Goal: Task Accomplishment & Management: Use online tool/utility

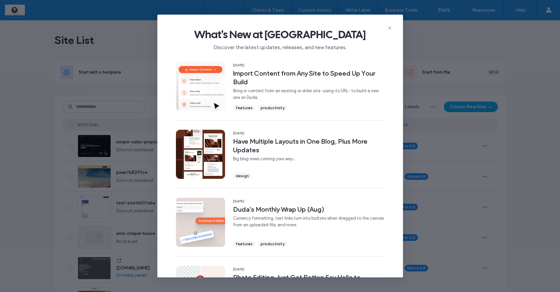
drag, startPoint x: 389, startPoint y: 28, endPoint x: 366, endPoint y: 33, distance: 23.3
click at [389, 28] on use at bounding box center [389, 27] width 3 height 3
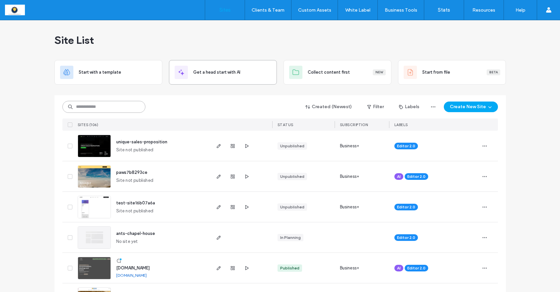
drag, startPoint x: 101, startPoint y: 107, endPoint x: 231, endPoint y: 60, distance: 138.5
click at [101, 107] on input at bounding box center [103, 107] width 83 height 12
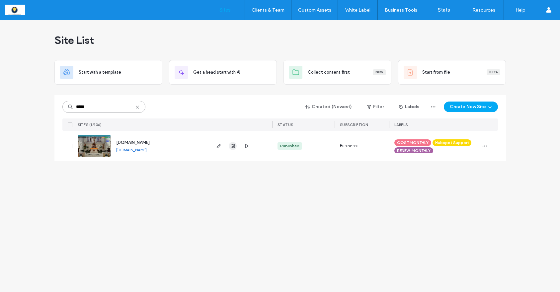
type input "*****"
click at [232, 145] on icon "button" at bounding box center [232, 145] width 5 height 5
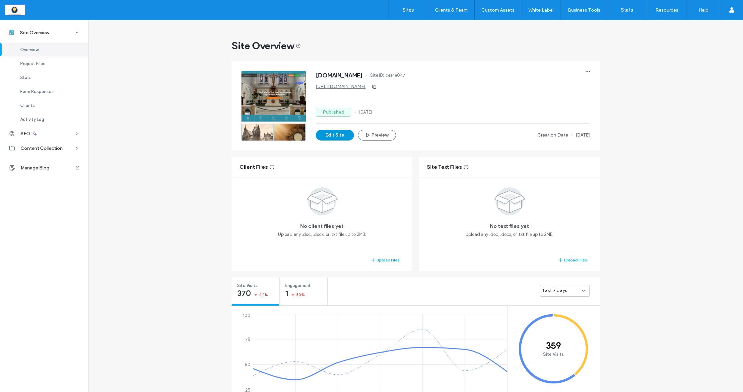
click at [339, 135] on button "Edit Site" at bounding box center [335, 135] width 38 height 11
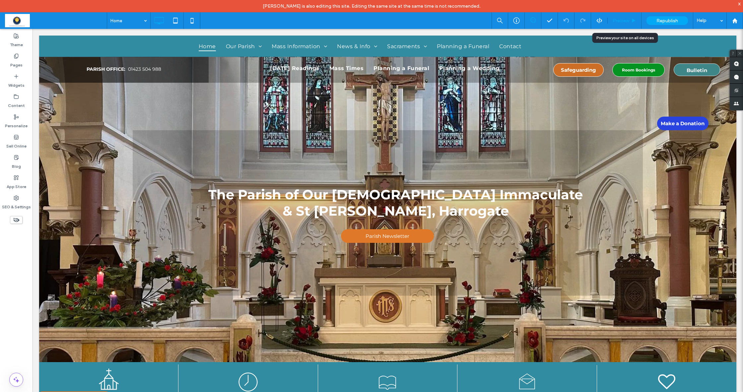
click at [616, 22] on span "Preview" at bounding box center [621, 21] width 17 height 6
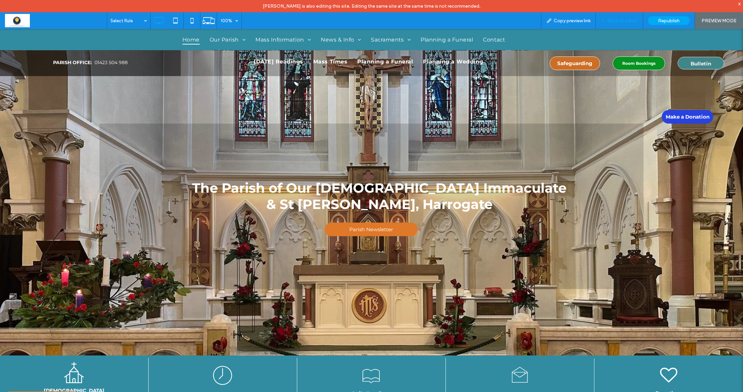
click at [620, 19] on span "Back to editor" at bounding box center [622, 21] width 31 height 6
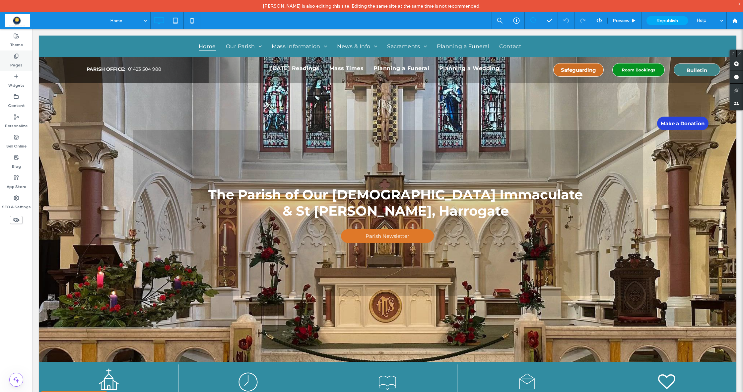
click at [12, 62] on label "Pages" at bounding box center [16, 63] width 12 height 9
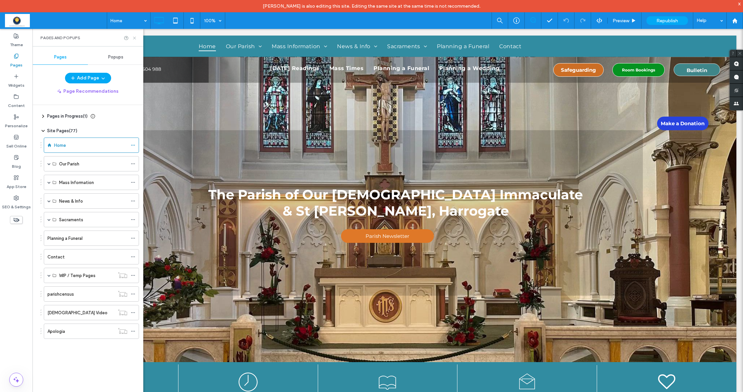
click at [133, 37] on icon at bounding box center [134, 38] width 5 height 5
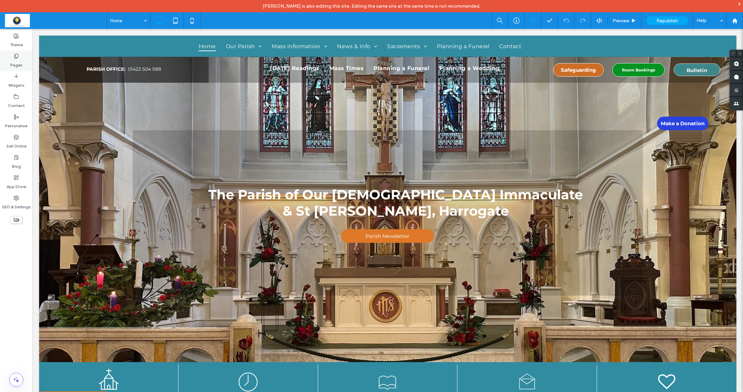
click at [11, 59] on label "Pages" at bounding box center [16, 63] width 12 height 9
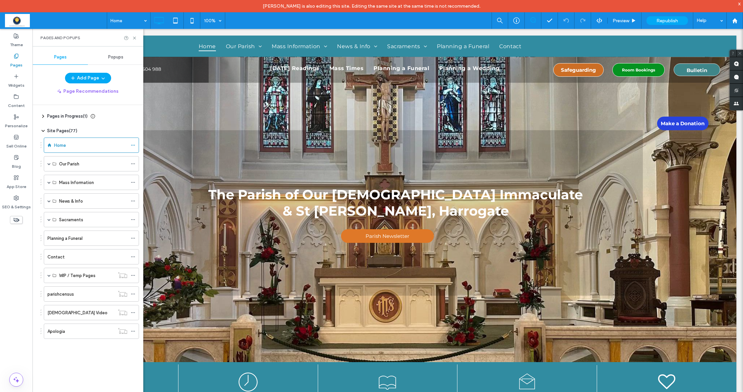
click at [14, 59] on label "Pages" at bounding box center [16, 63] width 12 height 9
click at [94, 79] on button "Add Page" at bounding box center [88, 78] width 46 height 11
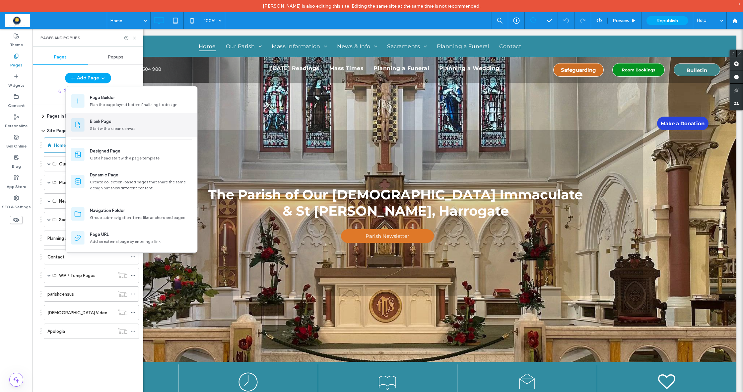
click at [103, 122] on div "Blank Page" at bounding box center [101, 121] width 22 height 7
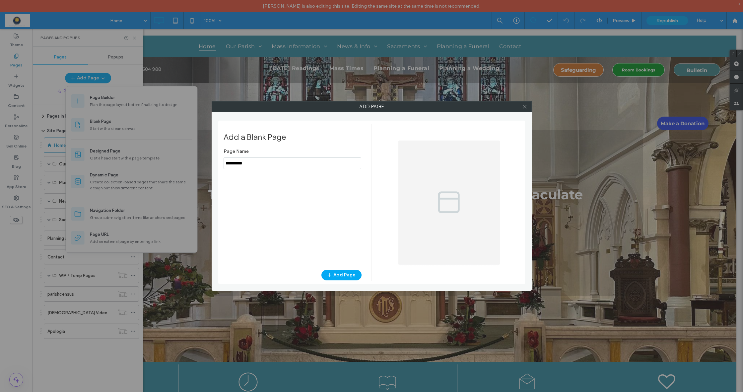
drag, startPoint x: 254, startPoint y: 163, endPoint x: 215, endPoint y: 160, distance: 40.0
click at [215, 160] on div "Add Page Add a Blank Page Page Name Add Page" at bounding box center [372, 195] width 320 height 189
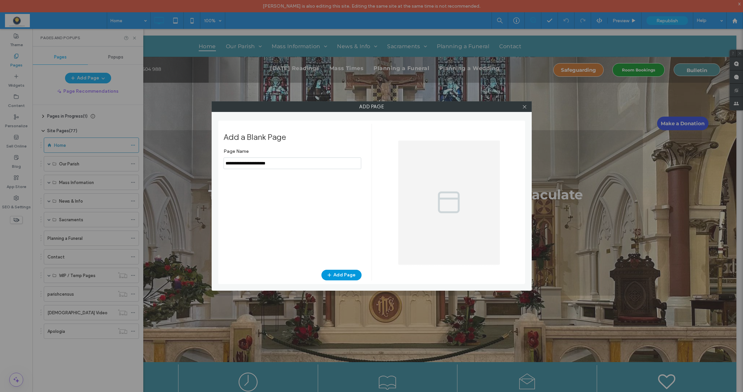
type input "**********"
click at [339, 273] on button "Add Page" at bounding box center [341, 274] width 40 height 11
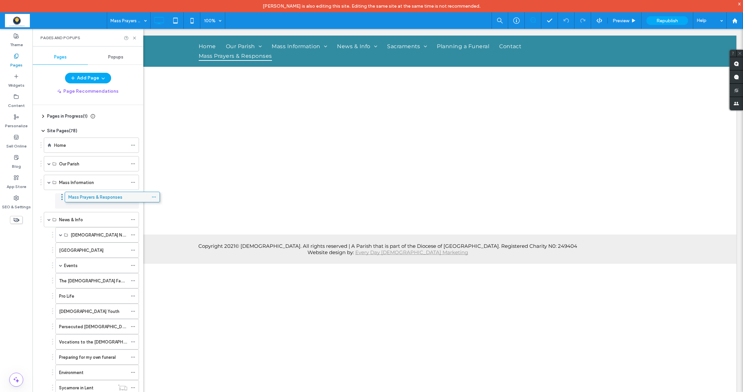
drag, startPoint x: 80, startPoint y: 351, endPoint x: 101, endPoint y: 200, distance: 151.7
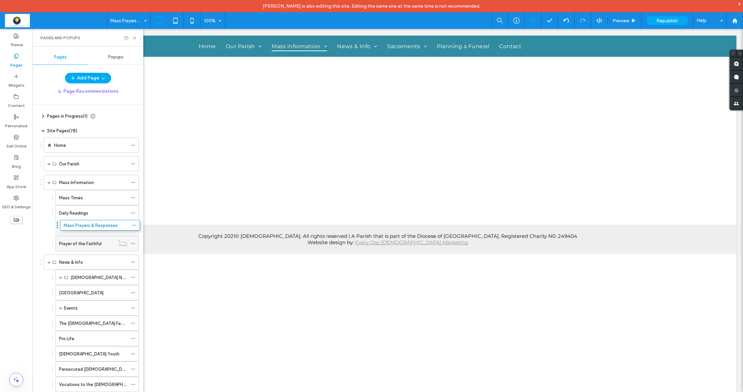
drag, startPoint x: 82, startPoint y: 244, endPoint x: 86, endPoint y: 224, distance: 20.0
drag, startPoint x: 76, startPoint y: 225, endPoint x: 78, endPoint y: 206, distance: 19.4
click at [133, 37] on icon at bounding box center [134, 38] width 5 height 5
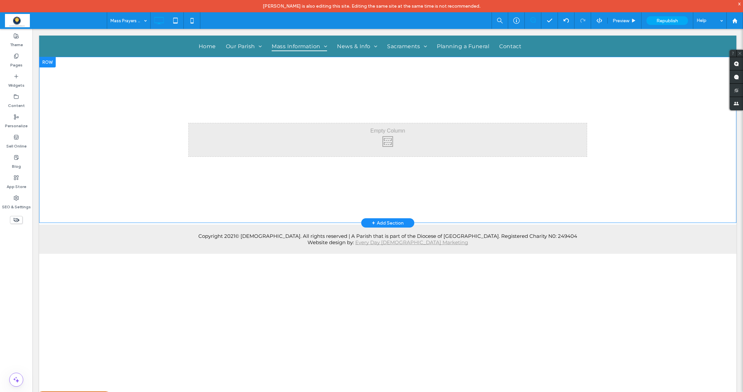
click at [47, 64] on div at bounding box center [47, 62] width 17 height 11
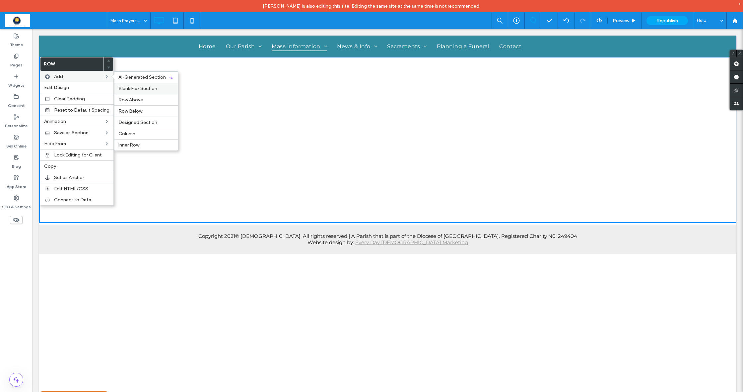
click at [133, 89] on span "Blank Flex Section" at bounding box center [137, 89] width 39 height 6
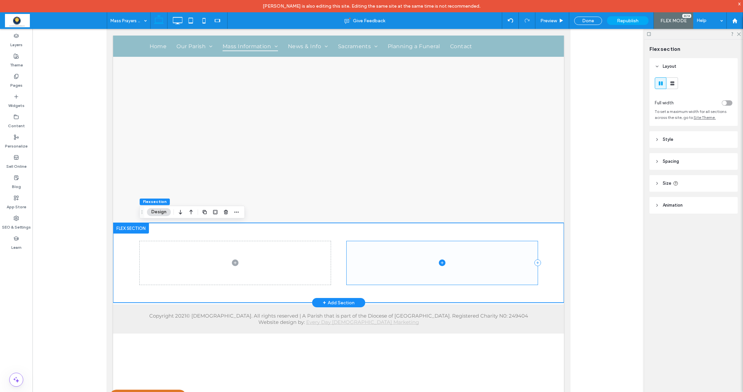
click at [356, 246] on span at bounding box center [441, 262] width 191 height 43
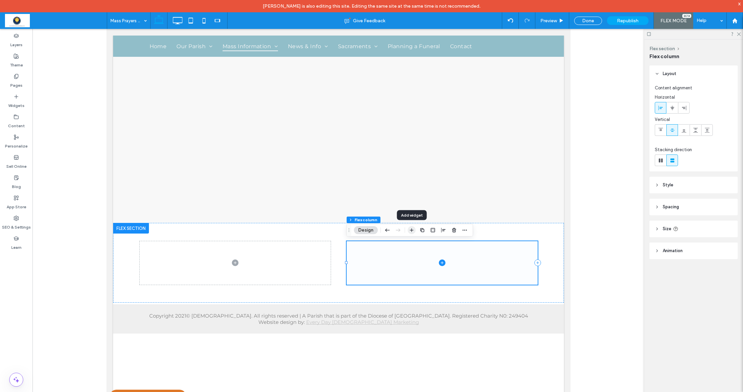
click at [455, 250] on span at bounding box center [441, 262] width 191 height 43
drag, startPoint x: 454, startPoint y: 231, endPoint x: 347, endPoint y: 206, distance: 110.3
click at [454, 231] on icon "button" at bounding box center [454, 229] width 5 height 5
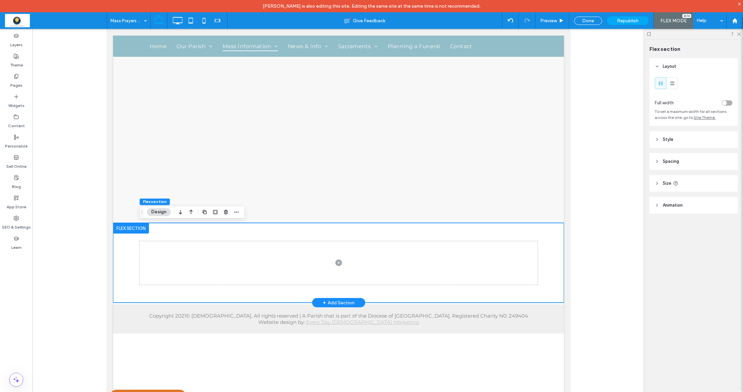
click at [129, 227] on div at bounding box center [131, 228] width 36 height 11
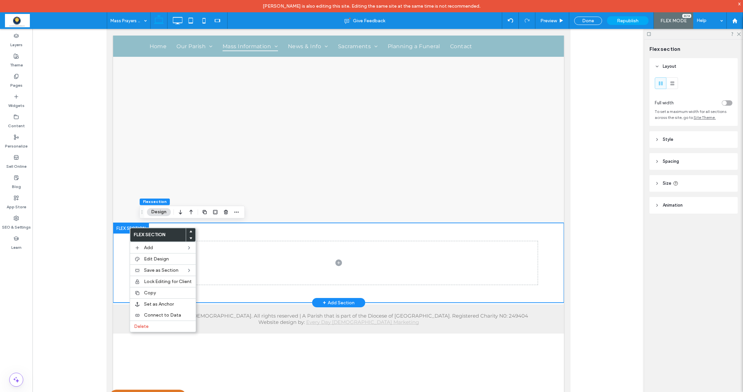
click at [122, 251] on div at bounding box center [338, 263] width 451 height 80
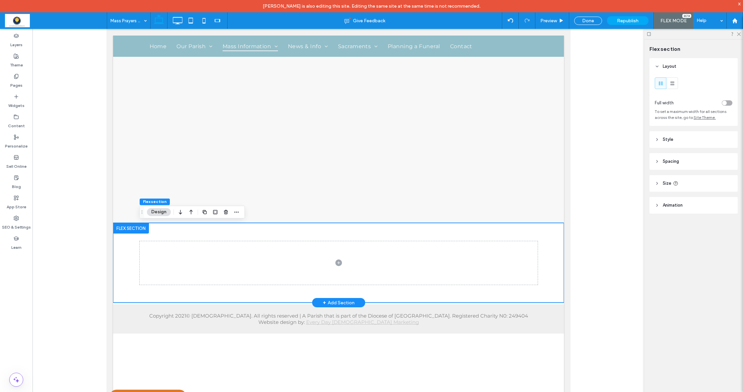
click at [129, 229] on div at bounding box center [131, 228] width 36 height 11
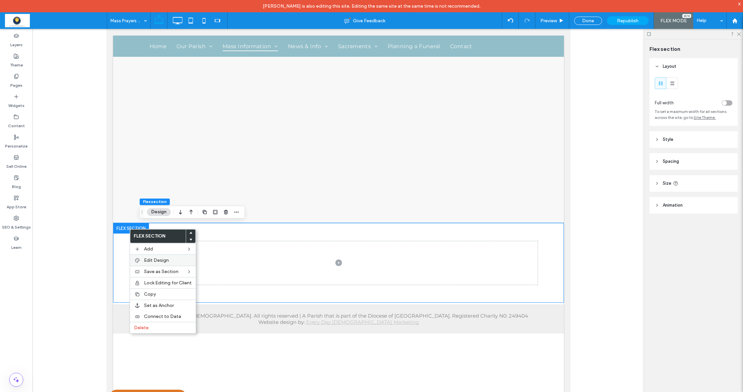
click at [153, 260] on span "Edit Design" at bounding box center [156, 260] width 25 height 6
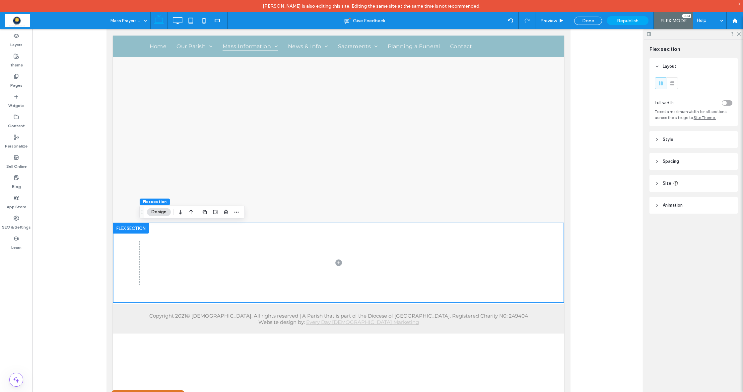
click at [658, 139] on use at bounding box center [657, 139] width 1 height 2
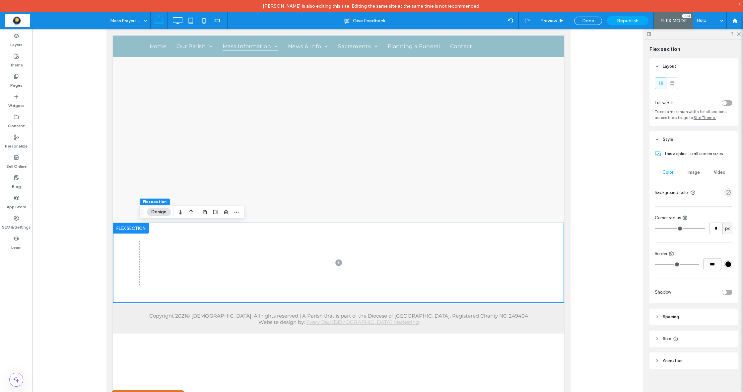
click at [694, 172] on span "Image" at bounding box center [694, 172] width 12 height 5
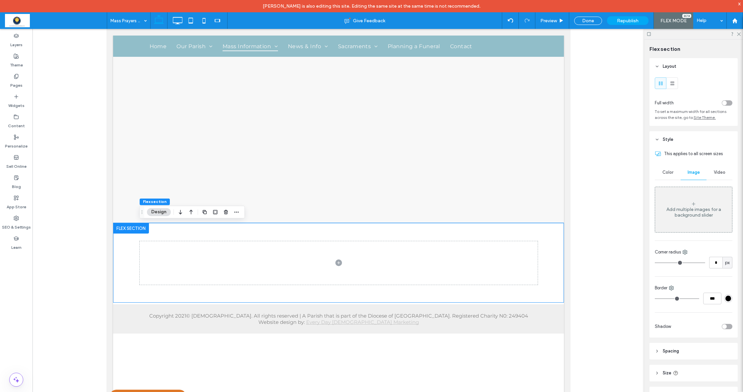
click at [677, 197] on div "Add multiple images for a background slider" at bounding box center [693, 209] width 77 height 44
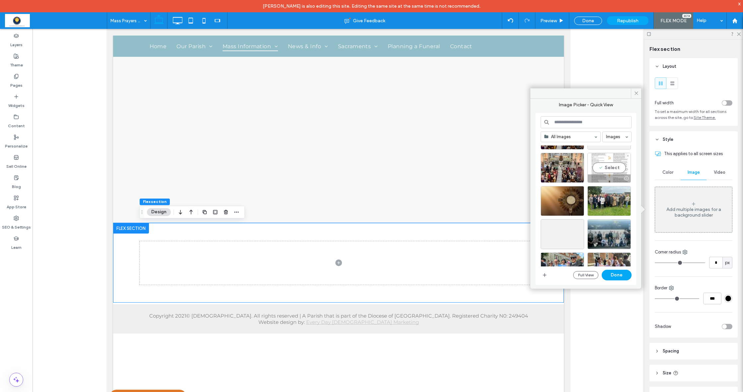
scroll to position [42, 0]
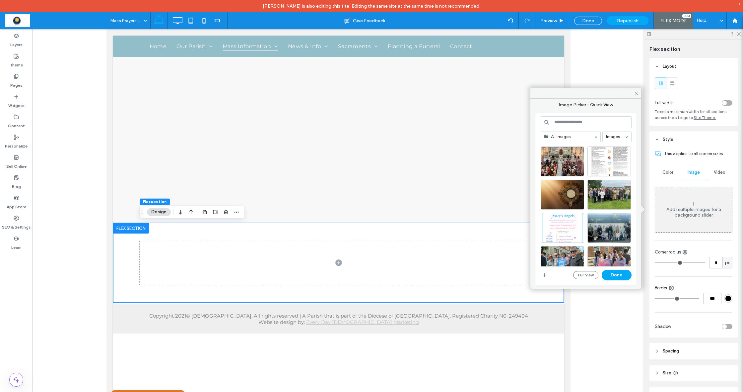
click at [575, 122] on input at bounding box center [586, 122] width 91 height 12
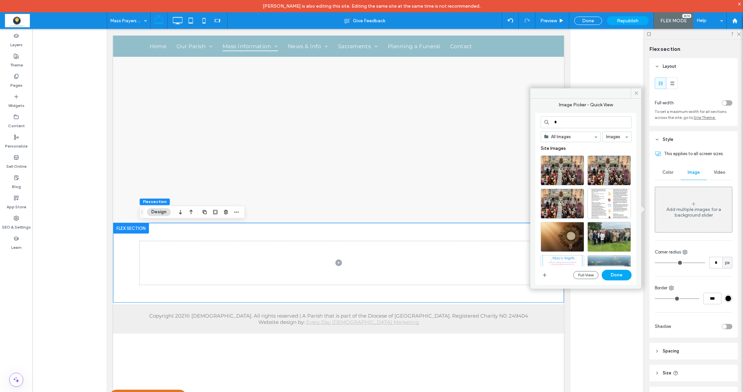
type input "*"
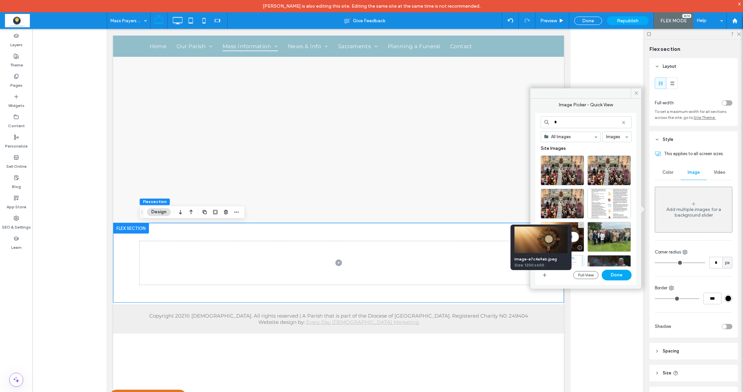
click at [533, 242] on img at bounding box center [541, 239] width 53 height 27
click at [534, 241] on img at bounding box center [541, 239] width 53 height 27
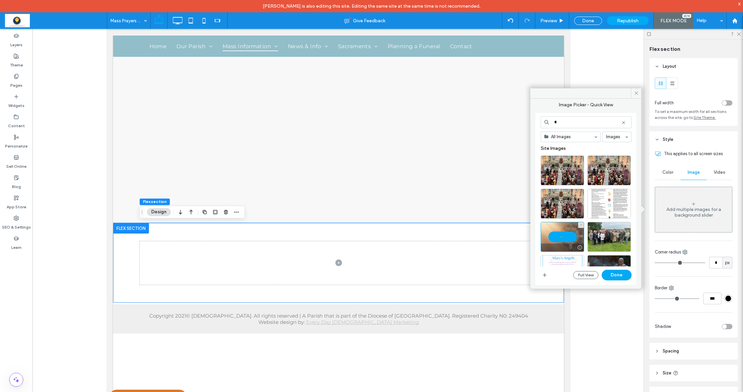
click at [561, 238] on div at bounding box center [562, 237] width 43 height 30
click at [269, 229] on div at bounding box center [338, 263] width 398 height 80
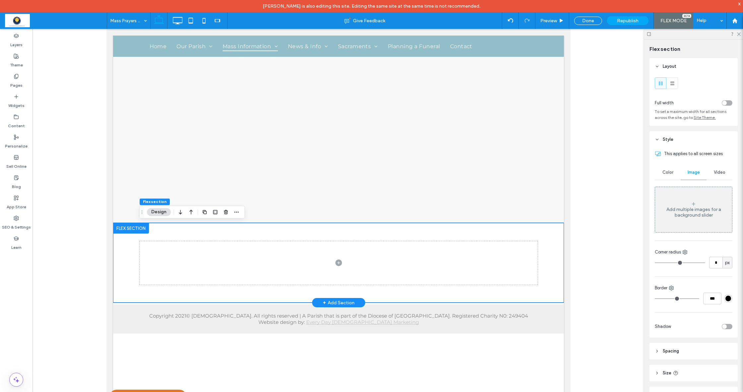
click at [198, 230] on div at bounding box center [338, 263] width 398 height 80
click at [125, 228] on div at bounding box center [131, 228] width 36 height 11
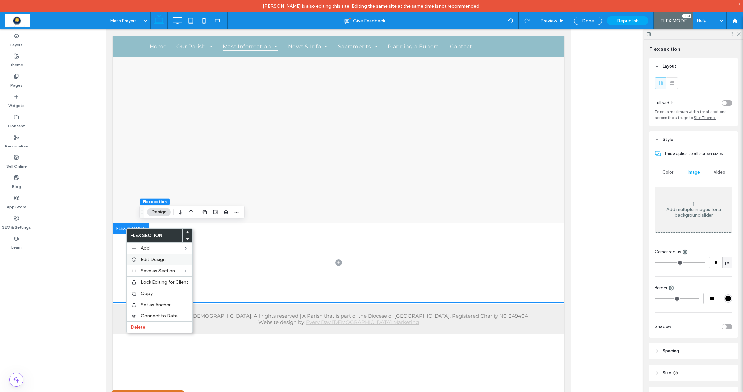
click at [153, 257] on span "Edit Design" at bounding box center [153, 259] width 25 height 6
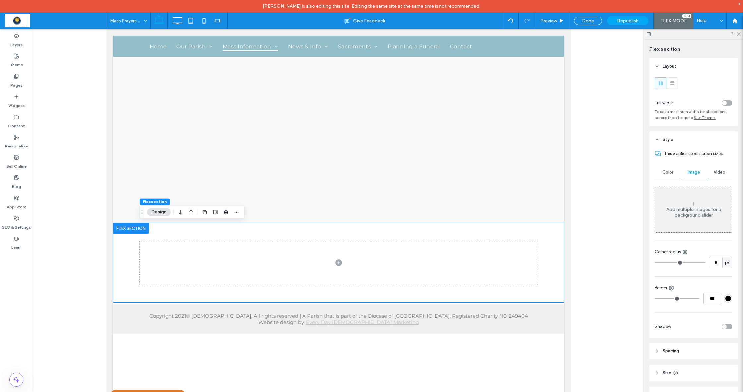
click at [665, 139] on span "Style" at bounding box center [668, 139] width 11 height 7
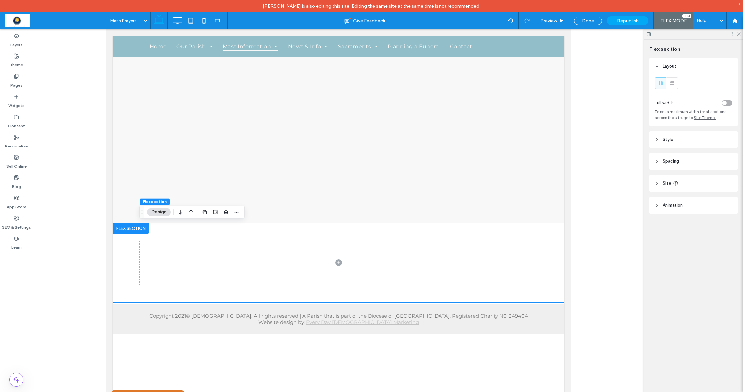
click at [666, 139] on span "Style" at bounding box center [668, 139] width 11 height 7
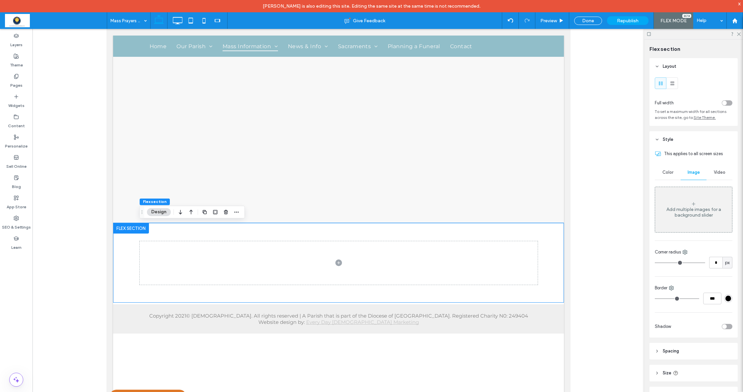
click at [691, 196] on div "Add multiple images for a background slider" at bounding box center [693, 209] width 77 height 44
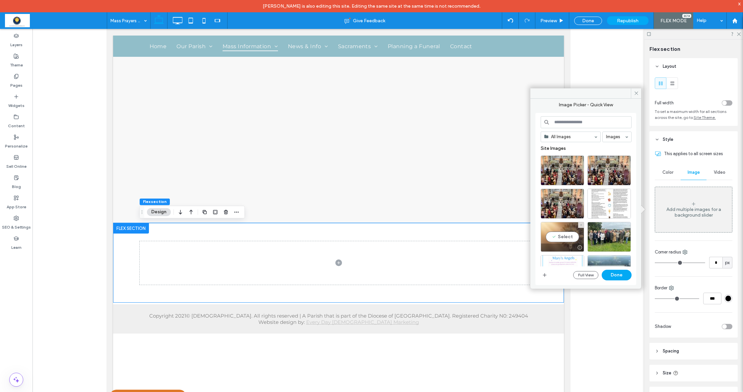
click at [561, 237] on div "Select" at bounding box center [562, 237] width 43 height 30
click at [617, 276] on button "Done" at bounding box center [617, 274] width 30 height 11
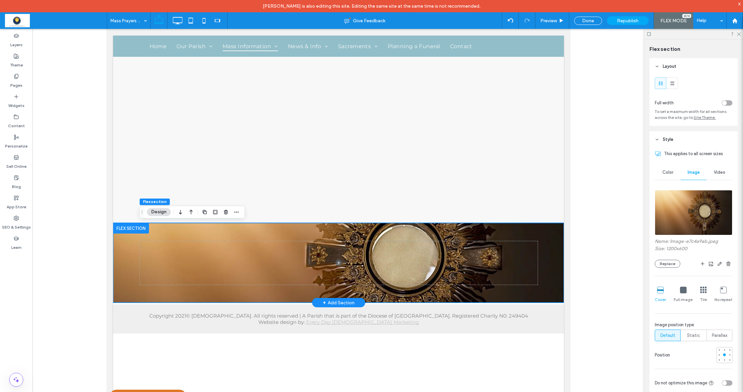
click at [128, 228] on div at bounding box center [131, 228] width 36 height 11
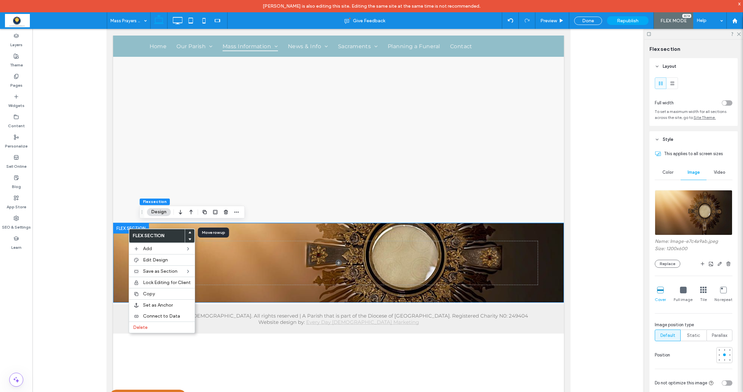
click at [189, 232] on use at bounding box center [189, 232] width 3 height 2
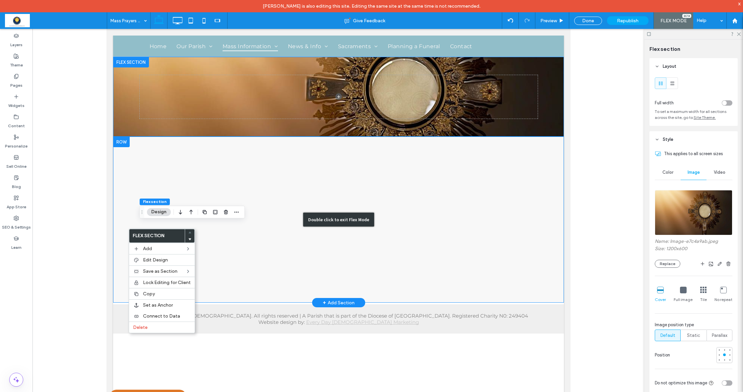
click at [270, 175] on div "Double click to exit Flex Mode" at bounding box center [338, 219] width 451 height 166
click at [349, 178] on div "Double click to exit Flex Mode" at bounding box center [338, 219] width 451 height 166
click at [245, 187] on div "Double click to exit Flex Mode" at bounding box center [338, 219] width 451 height 166
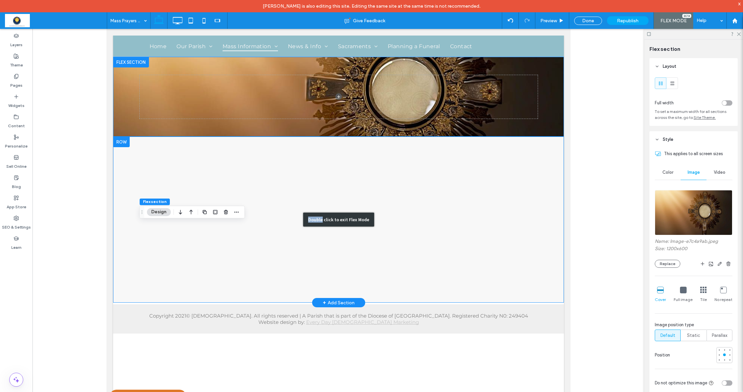
click at [245, 187] on div "Double click to exit Flex Mode" at bounding box center [338, 219] width 451 height 166
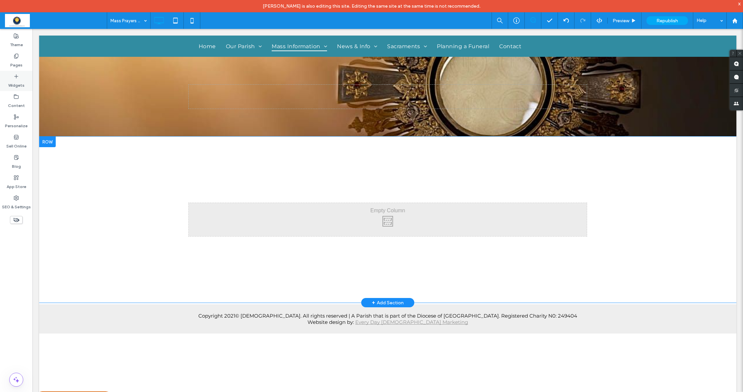
click at [17, 83] on label "Widgets" at bounding box center [16, 83] width 16 height 9
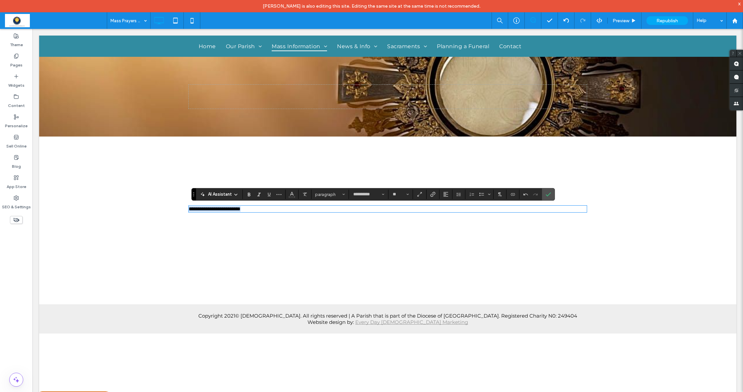
drag, startPoint x: 278, startPoint y: 209, endPoint x: 184, endPoint y: 206, distance: 93.9
click at [184, 206] on div "**********" at bounding box center [387, 208] width 697 height 145
click at [342, 194] on icon "Styles" at bounding box center [343, 194] width 3 height 3
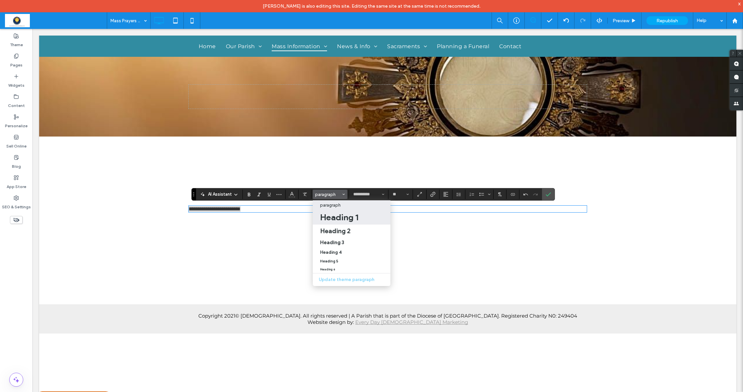
click at [340, 215] on h1 "Heading 1" at bounding box center [339, 217] width 38 height 11
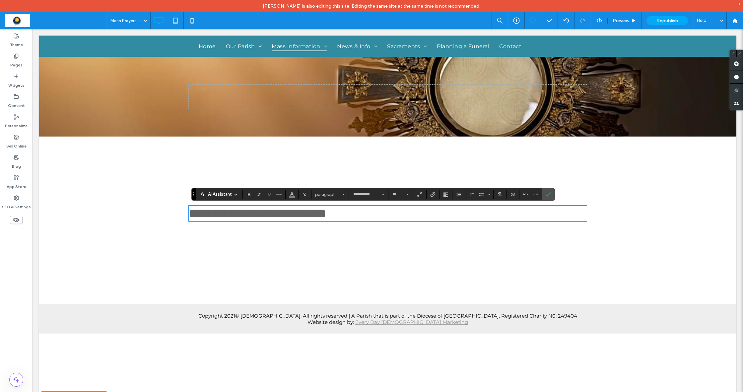
type input "**"
click at [447, 195] on icon "Alignment" at bounding box center [445, 193] width 5 height 5
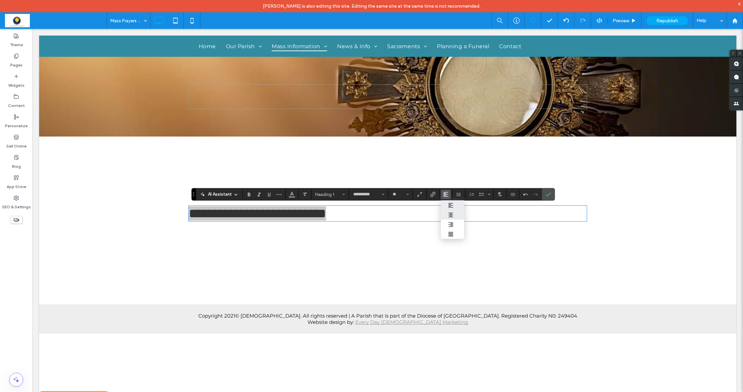
click at [453, 214] on icon "ui.textEditor.alignment.center" at bounding box center [450, 214] width 5 height 5
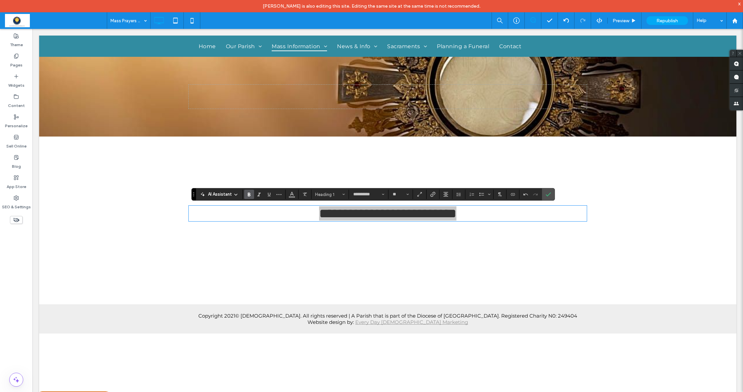
click at [247, 194] on icon "Bold" at bounding box center [249, 193] width 5 height 5
click at [547, 192] on icon "Confirm" at bounding box center [548, 193] width 5 height 5
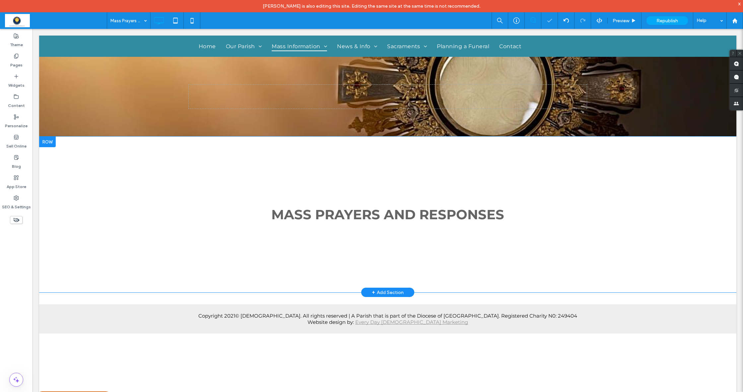
click at [504, 180] on div "Click To Paste Click To Paste Click To Paste Click To Paste MASS PRAYERS AND RE…" at bounding box center [387, 214] width 697 height 156
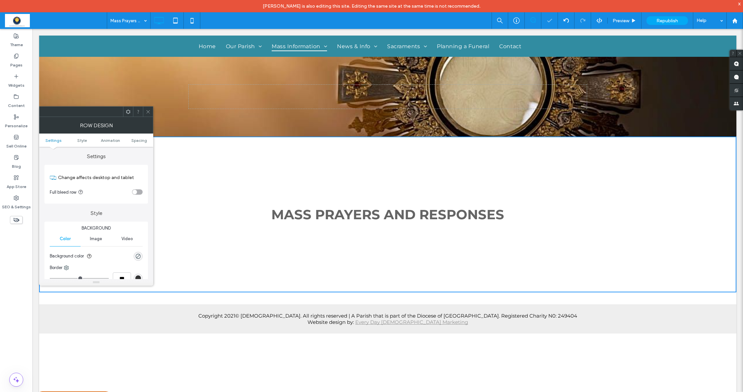
click at [460, 201] on div "Click To Paste Click To Paste Click To Paste Click To Paste MASS PRAYERS AND RE…" at bounding box center [387, 214] width 697 height 156
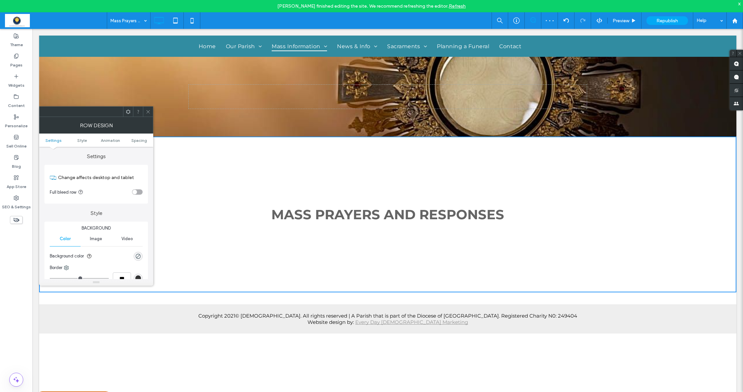
drag, startPoint x: 145, startPoint y: 110, endPoint x: 153, endPoint y: 113, distance: 8.0
click at [145, 110] on div at bounding box center [148, 112] width 10 height 10
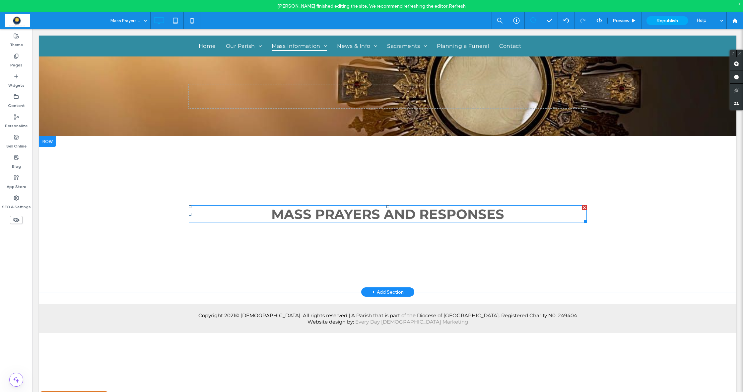
scroll to position [1, 0]
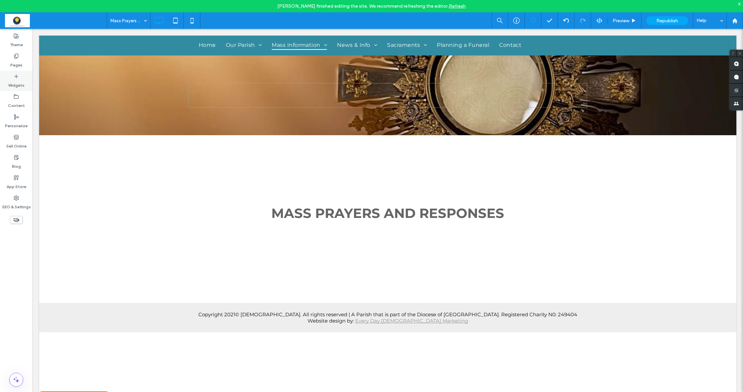
click at [14, 84] on label "Widgets" at bounding box center [16, 83] width 16 height 9
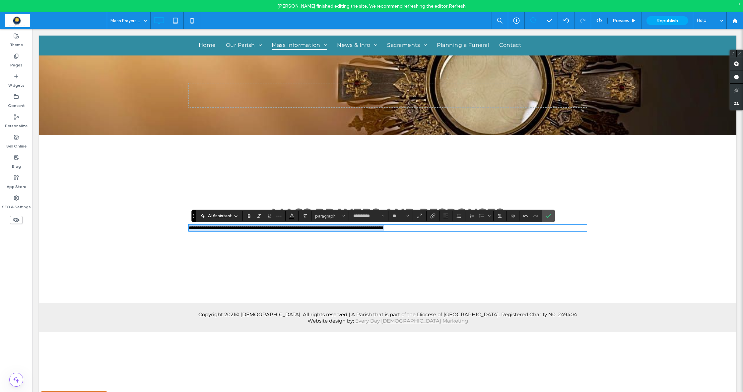
drag, startPoint x: 437, startPoint y: 229, endPoint x: 188, endPoint y: 228, distance: 248.5
click at [186, 228] on div "**********" at bounding box center [387, 217] width 697 height 165
click at [236, 216] on use at bounding box center [236, 215] width 3 height 1
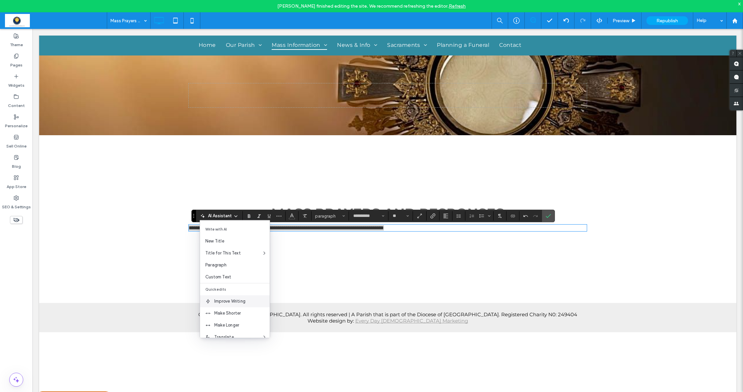
click at [228, 301] on span "Improve Writing" at bounding box center [241, 301] width 55 height 7
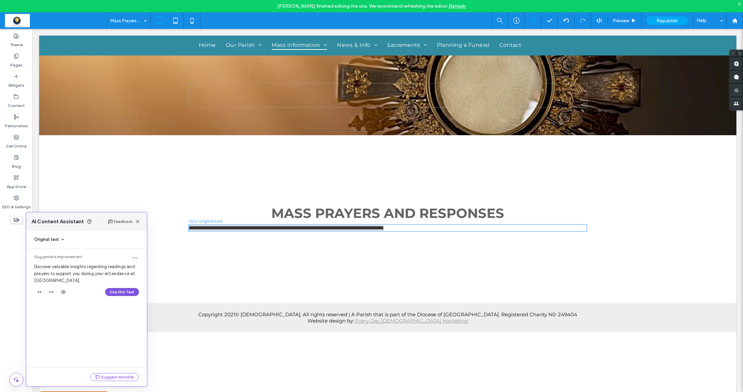
click at [121, 294] on button "Use this Text" at bounding box center [122, 292] width 34 height 8
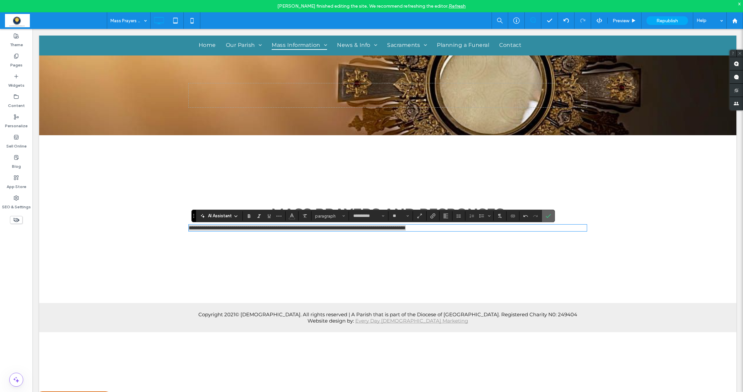
drag, startPoint x: 549, startPoint y: 217, endPoint x: 516, endPoint y: 189, distance: 43.6
click at [549, 217] on icon "Confirm" at bounding box center [548, 215] width 5 height 5
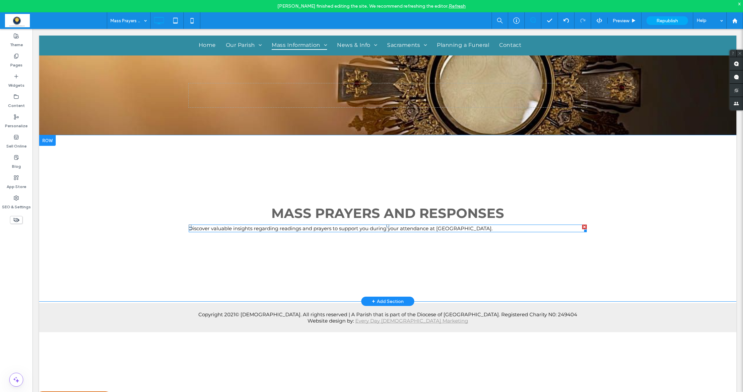
click at [452, 229] on span "Discover valuable insights regarding readings and prayers to support you during…" at bounding box center [341, 228] width 304 height 6
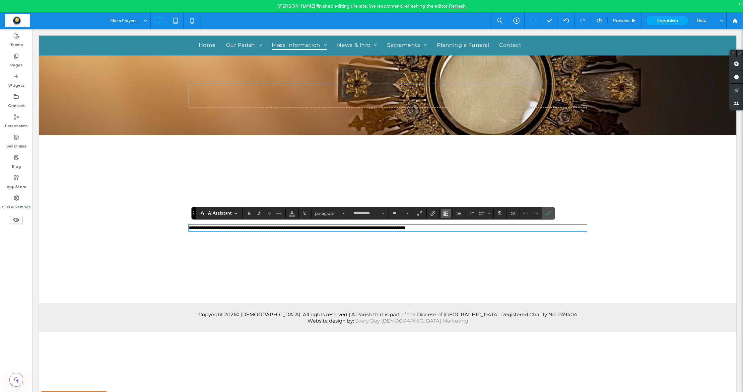
click at [447, 214] on icon "Alignment" at bounding box center [445, 212] width 5 height 5
click at [449, 231] on icon "ui.textEditor.alignment.center" at bounding box center [450, 233] width 5 height 5
click at [549, 211] on icon "Confirm" at bounding box center [548, 212] width 5 height 5
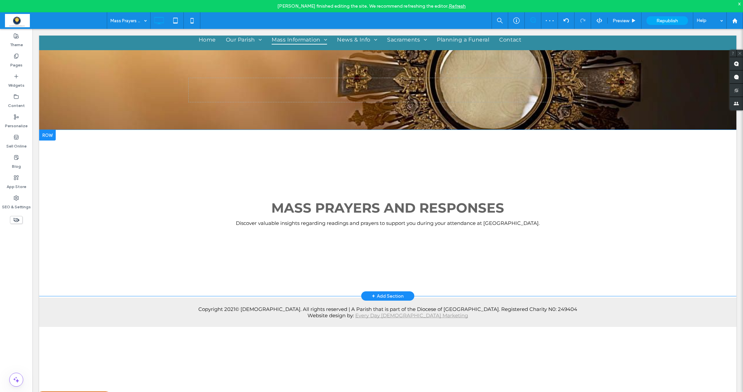
scroll to position [7, 0]
click at [14, 81] on label "Widgets" at bounding box center [16, 83] width 16 height 9
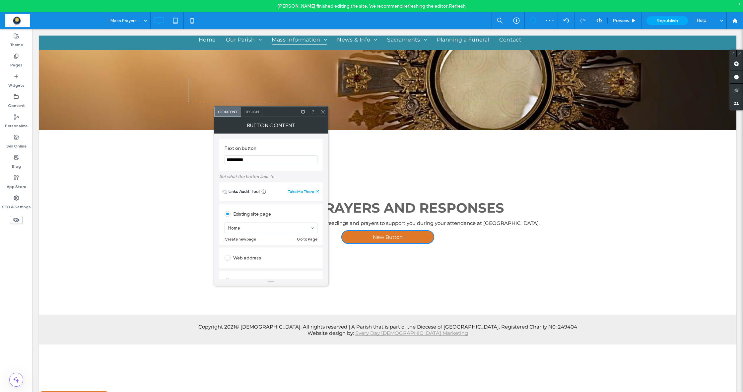
drag, startPoint x: 258, startPoint y: 159, endPoint x: 217, endPoint y: 156, distance: 41.9
click at [217, 156] on div "**********" at bounding box center [271, 205] width 114 height 145
type input "*"
click at [280, 147] on label "Text on button" at bounding box center [270, 148] width 90 height 7
drag, startPoint x: 240, startPoint y: 160, endPoint x: 244, endPoint y: 161, distance: 4.5
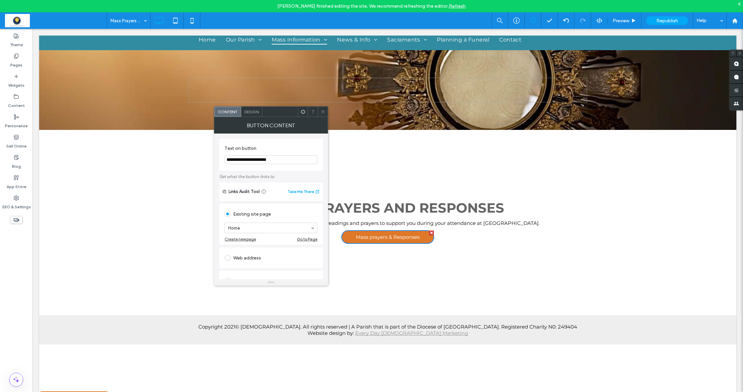
click at [240, 160] on input "**********" at bounding box center [271, 159] width 93 height 9
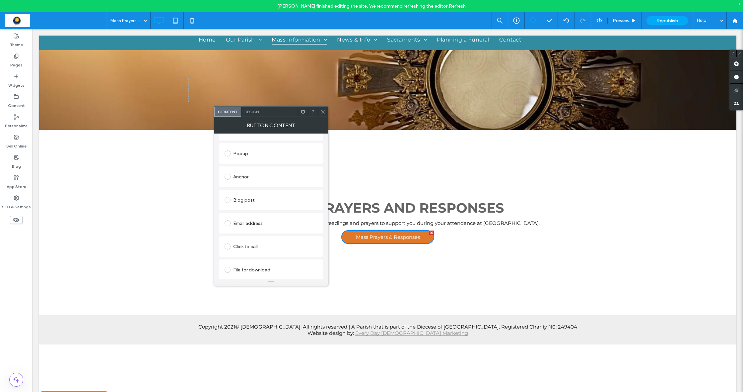
scroll to position [129, 0]
type input "**********"
click at [228, 268] on span at bounding box center [228, 268] width 6 height 6
click at [247, 265] on div "File" at bounding box center [271, 268] width 92 height 6
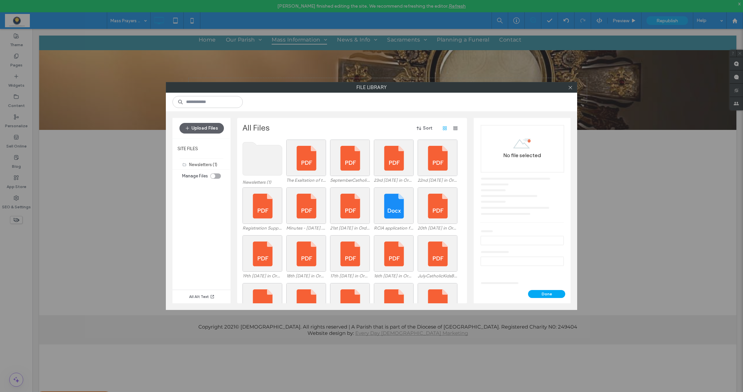
scroll to position [0, 0]
click at [570, 87] on icon at bounding box center [570, 87] width 5 height 5
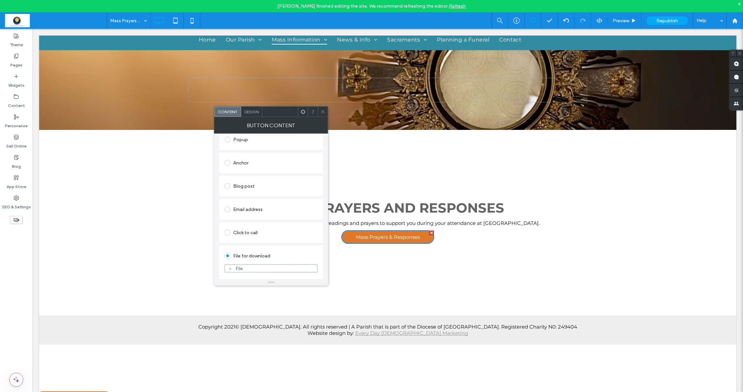
click at [278, 265] on div "File" at bounding box center [271, 268] width 92 height 6
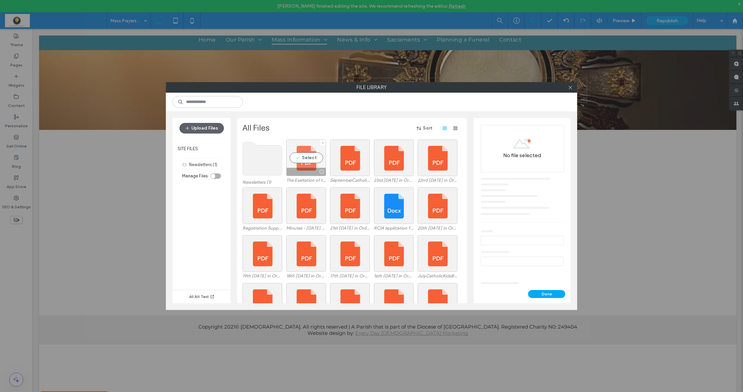
click at [309, 158] on div "Select" at bounding box center [306, 157] width 40 height 36
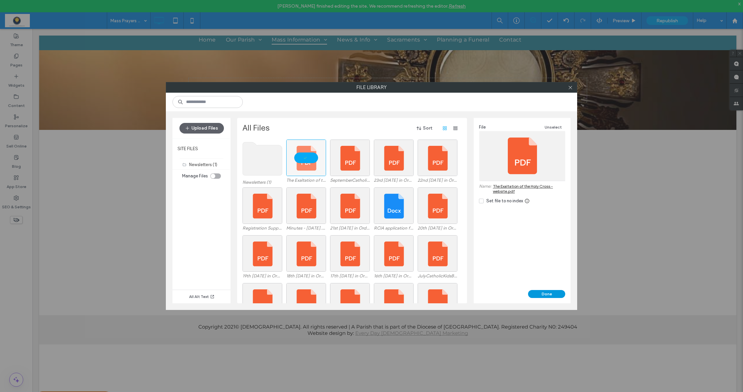
click at [545, 295] on button "Done" at bounding box center [546, 294] width 37 height 8
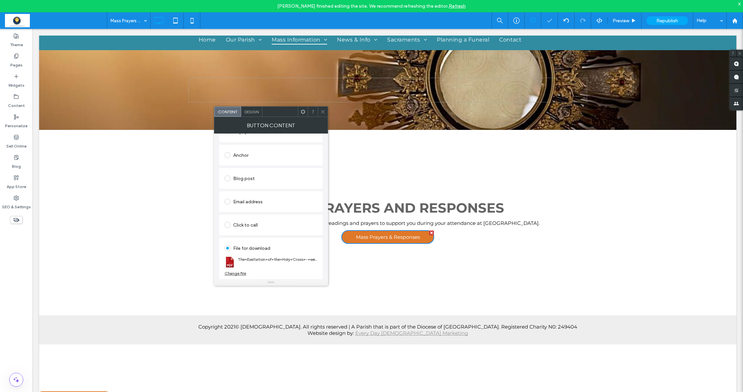
click at [321, 112] on icon at bounding box center [323, 111] width 5 height 5
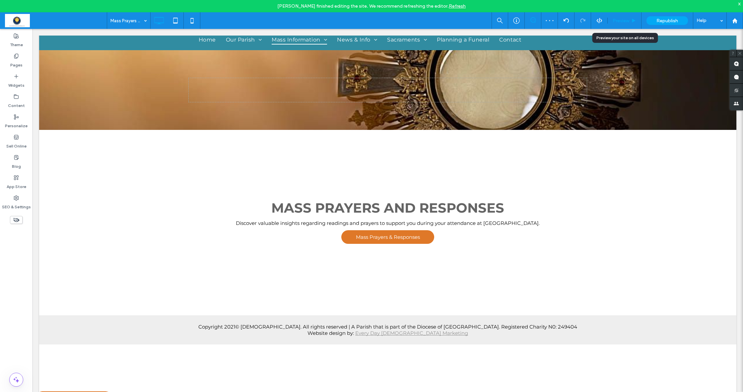
click at [616, 22] on span "Preview" at bounding box center [621, 21] width 17 height 6
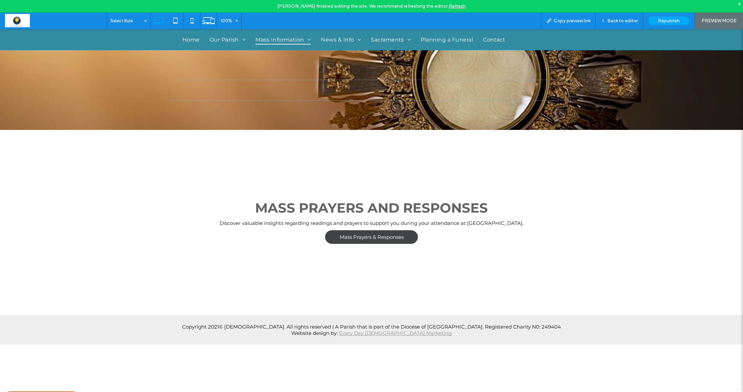
click at [363, 237] on span "Mass Prayers & Responses" at bounding box center [372, 237] width 64 height 6
click at [373, 241] on link "Mass Prayers & Responses" at bounding box center [371, 237] width 93 height 14
click at [618, 21] on span "Back to editor" at bounding box center [622, 21] width 31 height 6
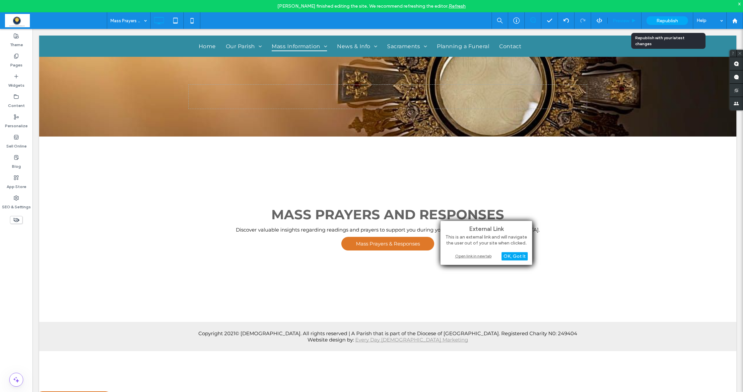
drag, startPoint x: 652, startPoint y: 22, endPoint x: 622, endPoint y: 22, distance: 29.9
click at [622, 22] on span "Preview" at bounding box center [621, 21] width 17 height 6
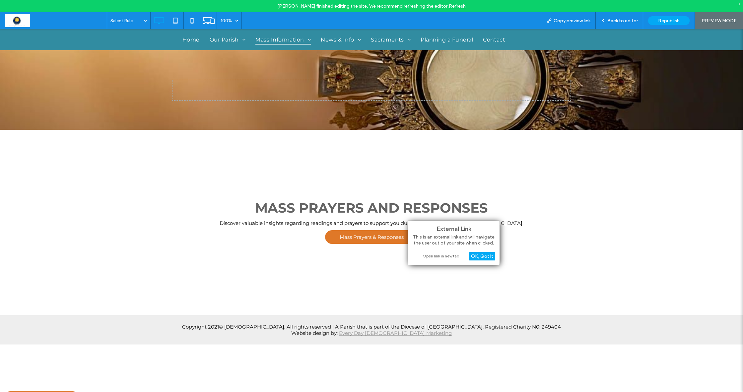
click at [430, 256] on div "Open link in new tab" at bounding box center [453, 255] width 83 height 7
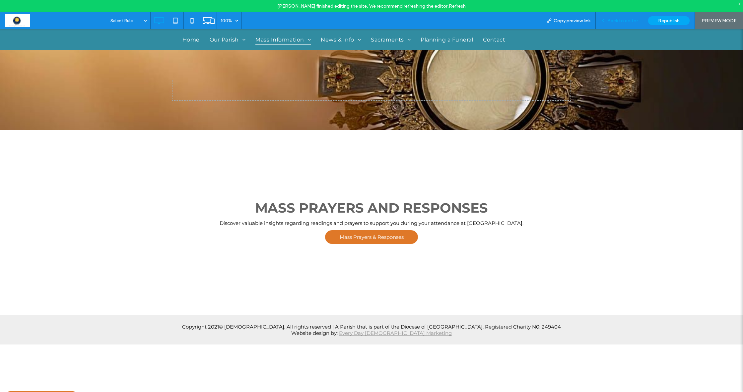
click at [626, 24] on div "Back to editor" at bounding box center [619, 20] width 47 height 17
click at [611, 22] on span "Back to editor" at bounding box center [622, 21] width 31 height 6
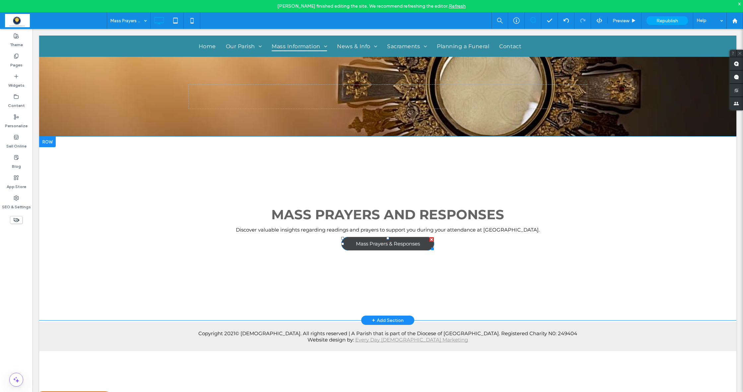
click at [368, 243] on span "Mass Prayers & Responses" at bounding box center [388, 243] width 64 height 6
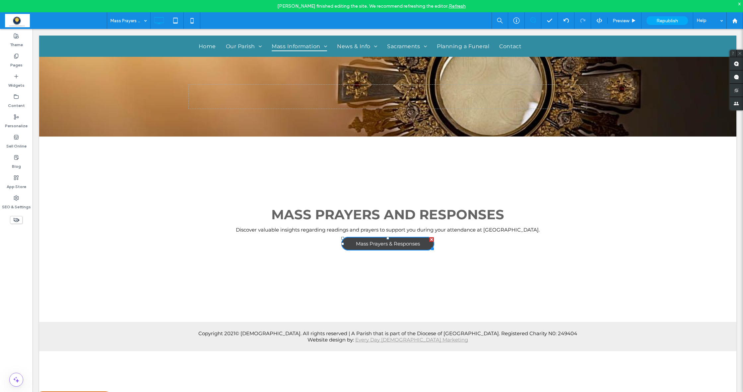
click at [368, 243] on span "Mass Prayers & Responses" at bounding box center [388, 243] width 64 height 6
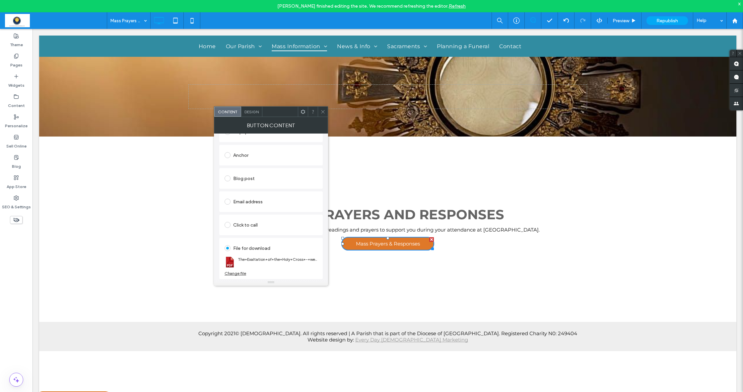
scroll to position [129, 0]
click at [232, 272] on div "Change file" at bounding box center [236, 272] width 22 height 5
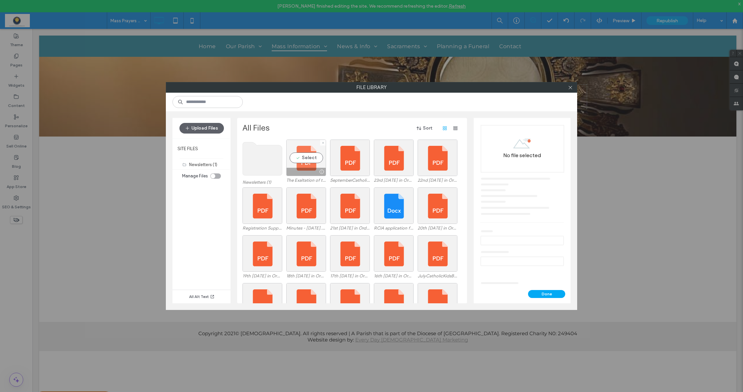
click at [305, 159] on div "Select" at bounding box center [306, 157] width 40 height 36
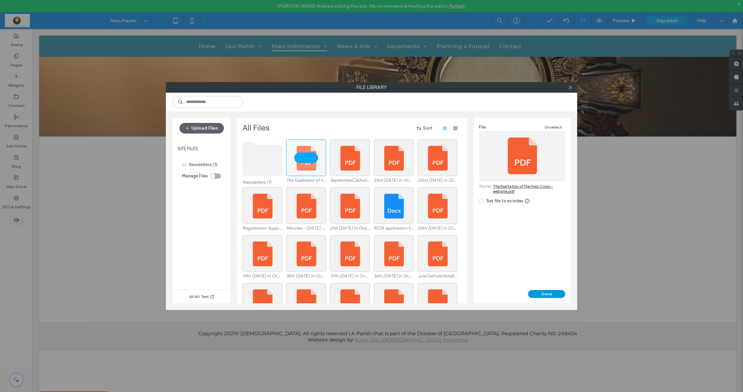
click at [545, 293] on button "Done" at bounding box center [546, 294] width 37 height 8
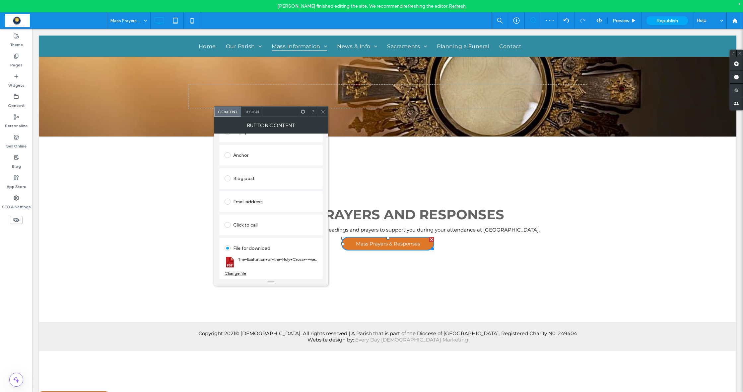
click at [322, 112] on icon at bounding box center [323, 111] width 5 height 5
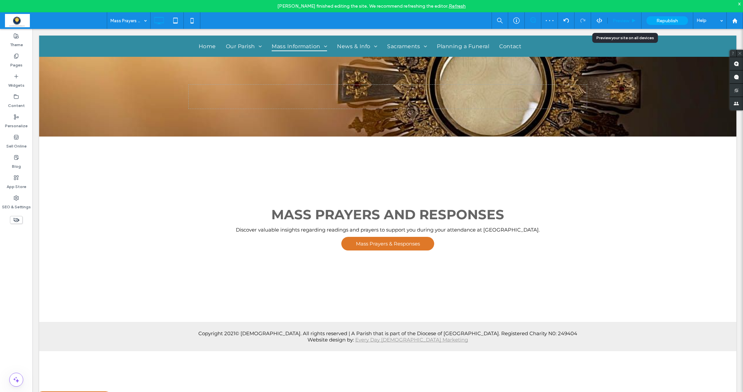
click at [636, 20] on icon at bounding box center [633, 20] width 5 height 5
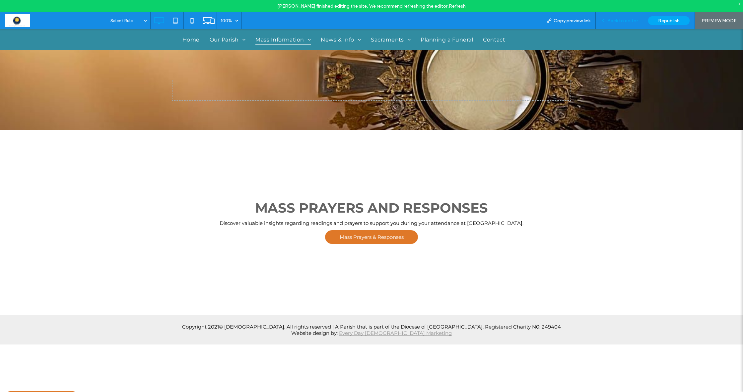
click at [620, 22] on span "Back to editor" at bounding box center [622, 21] width 31 height 6
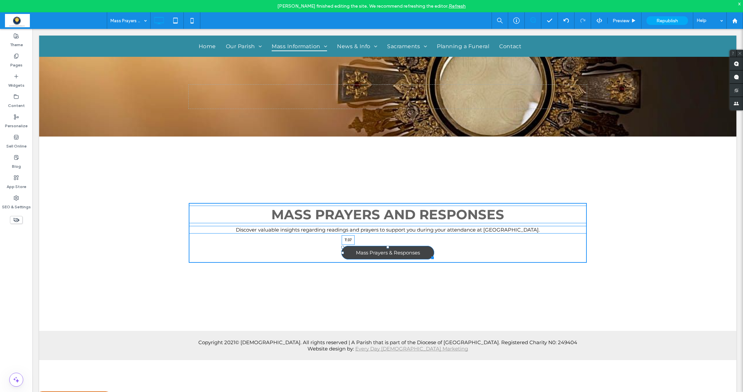
drag, startPoint x: 388, startPoint y: 239, endPoint x: 386, endPoint y: 248, distance: 9.4
click at [386, 248] on div "Click To Paste Click To Paste Click To Paste Click To Paste MASS PRAYERS AND RE…" at bounding box center [388, 233] width 398 height 60
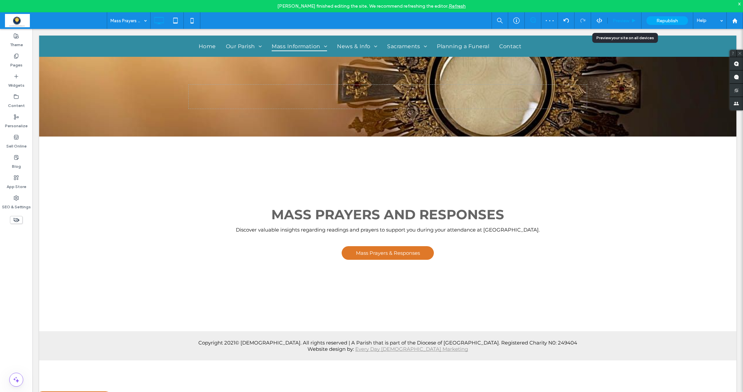
click at [629, 21] on span "Preview" at bounding box center [621, 21] width 17 height 6
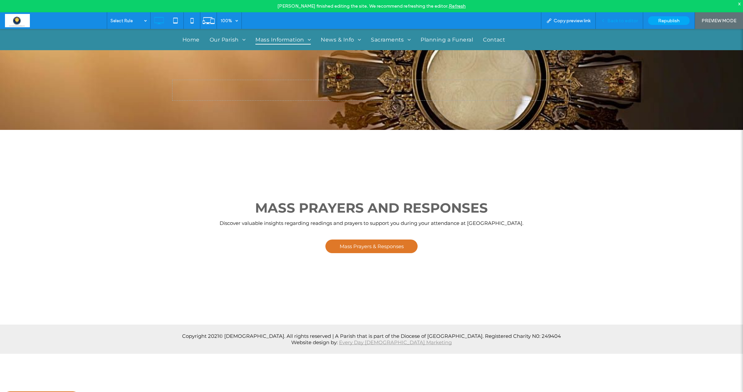
click at [609, 22] on span "Back to editor" at bounding box center [622, 21] width 31 height 6
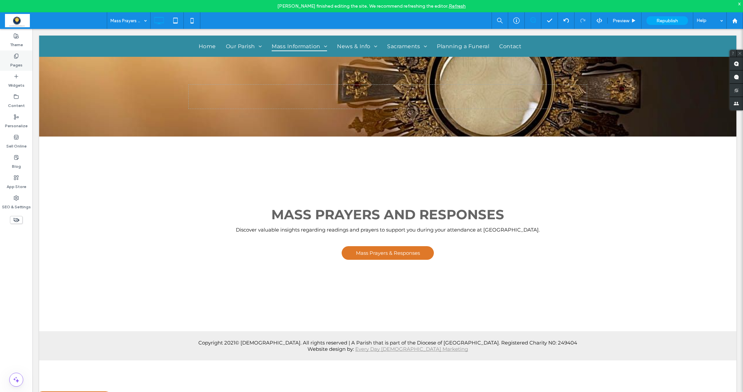
click at [16, 64] on label "Pages" at bounding box center [16, 63] width 12 height 9
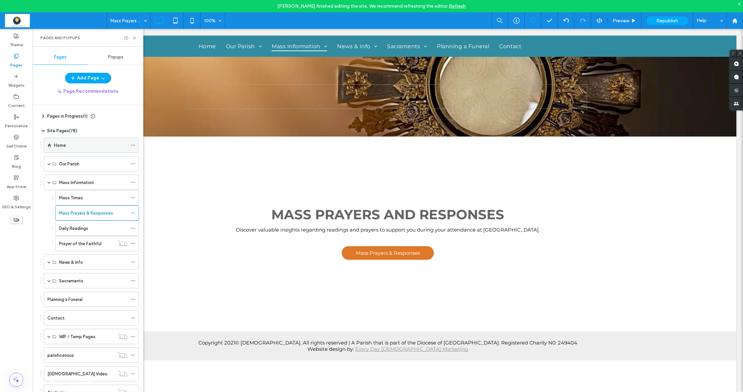
click at [57, 144] on label "Home" at bounding box center [60, 145] width 12 height 12
click at [134, 37] on icon at bounding box center [134, 38] width 5 height 5
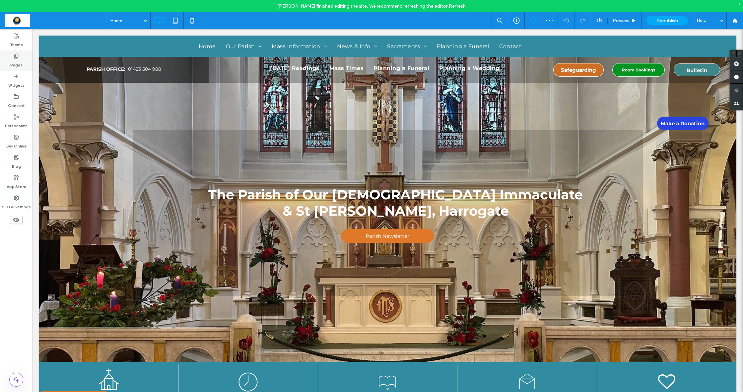
click at [15, 64] on label "Pages" at bounding box center [16, 63] width 12 height 9
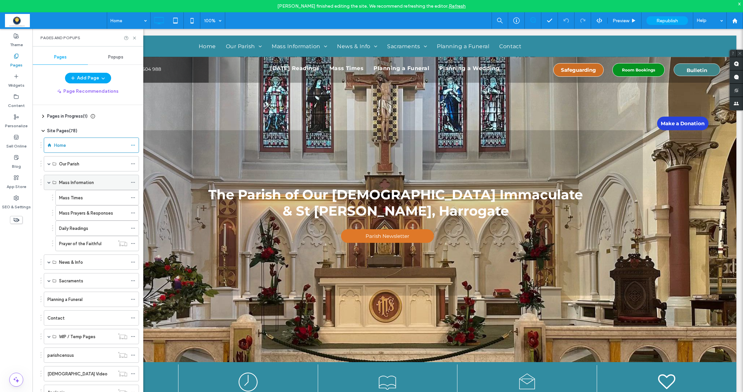
click at [50, 182] on span at bounding box center [48, 181] width 3 height 3
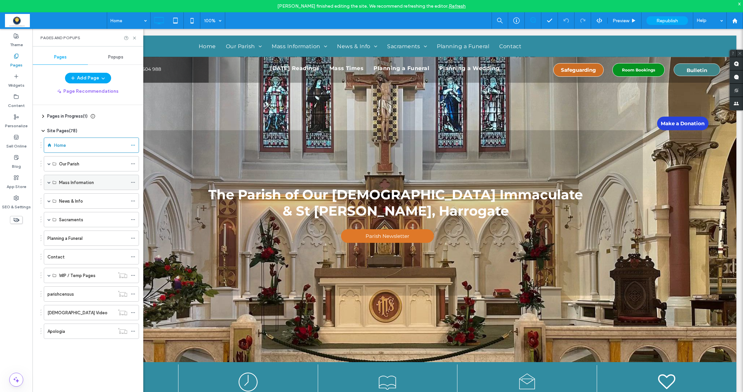
click at [50, 182] on span at bounding box center [48, 181] width 3 height 3
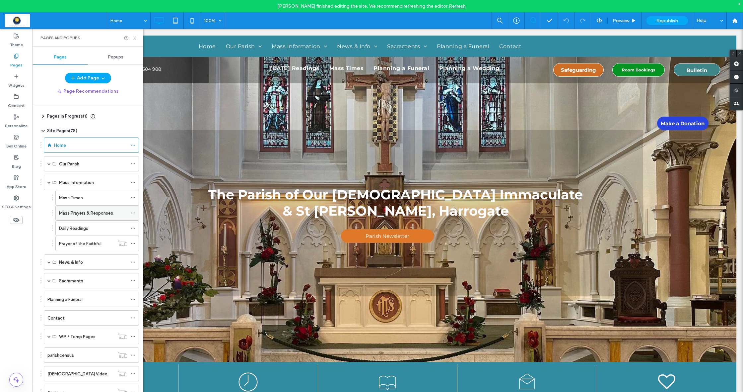
click at [79, 212] on label "Mass Prayers & Responses" at bounding box center [86, 213] width 54 height 12
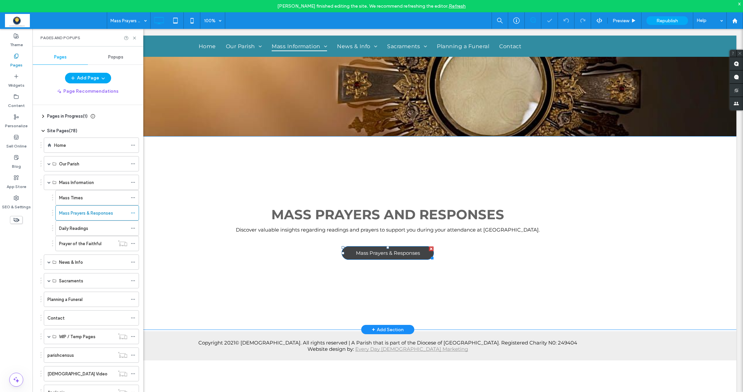
click at [374, 253] on span "Mass Prayers & Responses" at bounding box center [388, 252] width 64 height 6
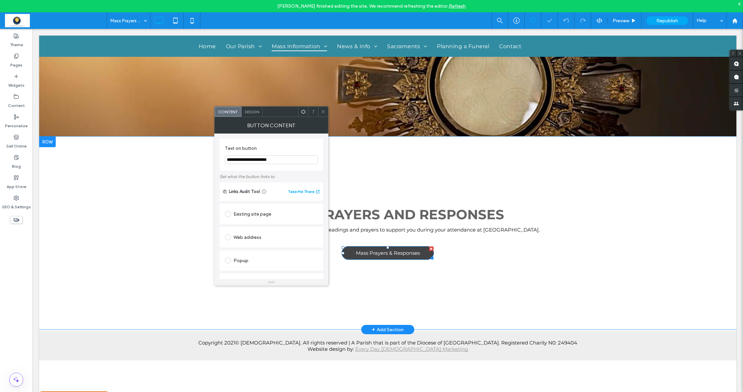
click at [374, 253] on span "Mass Prayers & Responses" at bounding box center [388, 252] width 64 height 6
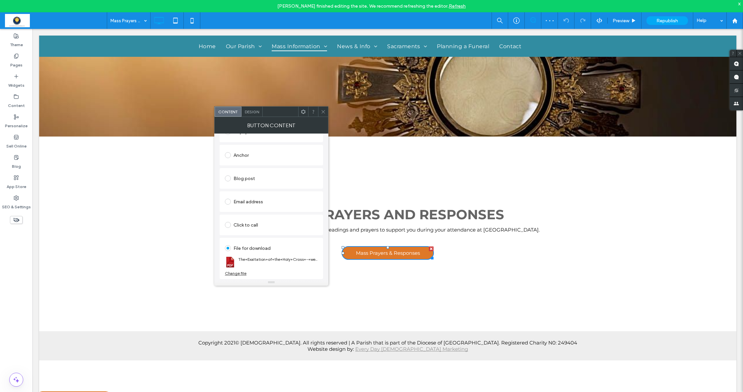
scroll to position [129, 0]
click at [322, 110] on icon at bounding box center [323, 111] width 5 height 5
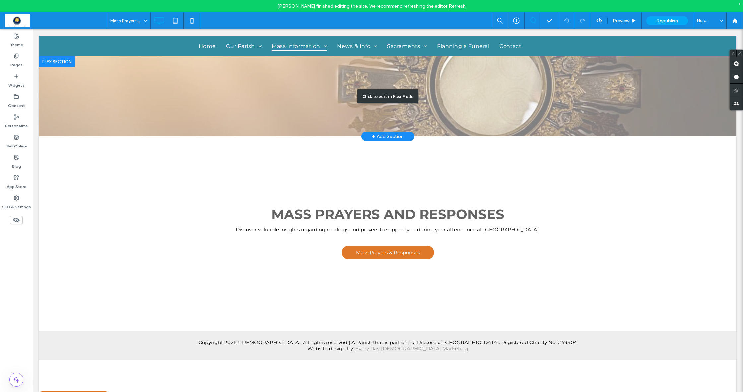
scroll to position [5, 0]
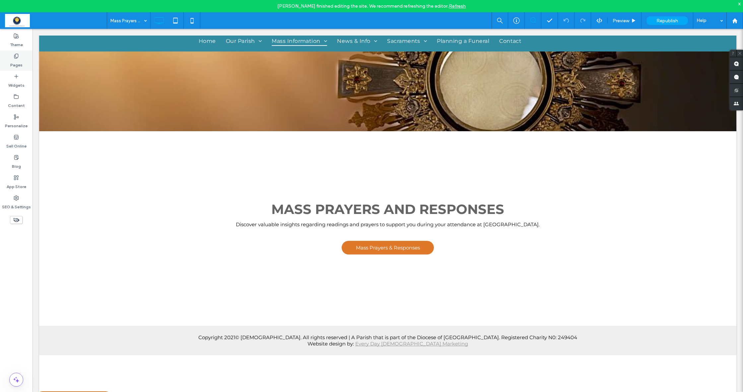
click at [16, 66] on label "Pages" at bounding box center [16, 63] width 12 height 9
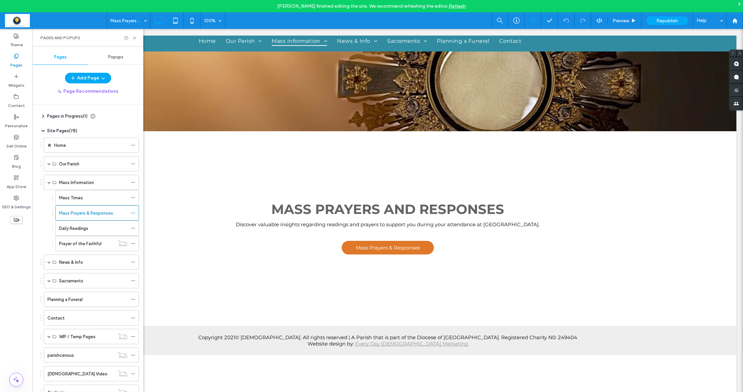
click at [14, 58] on icon at bounding box center [16, 55] width 5 height 5
click at [136, 37] on icon at bounding box center [134, 38] width 5 height 5
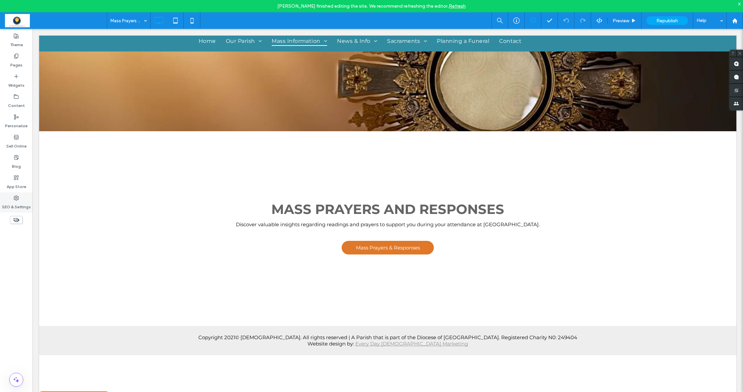
click at [19, 199] on div "SEO & Settings" at bounding box center [16, 202] width 33 height 20
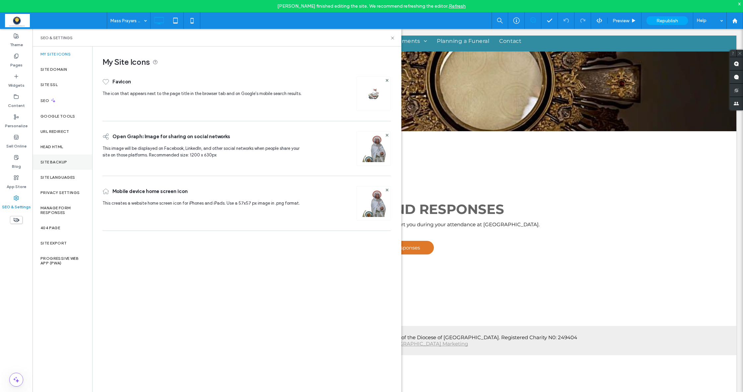
click at [51, 163] on label "Site Backup" at bounding box center [53, 162] width 27 height 5
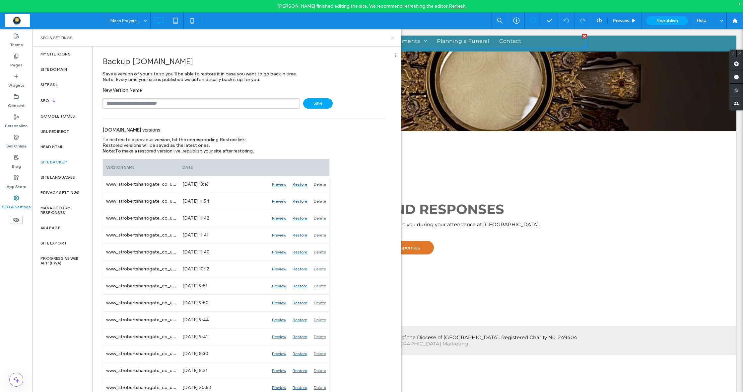
click at [393, 36] on icon at bounding box center [392, 38] width 5 height 5
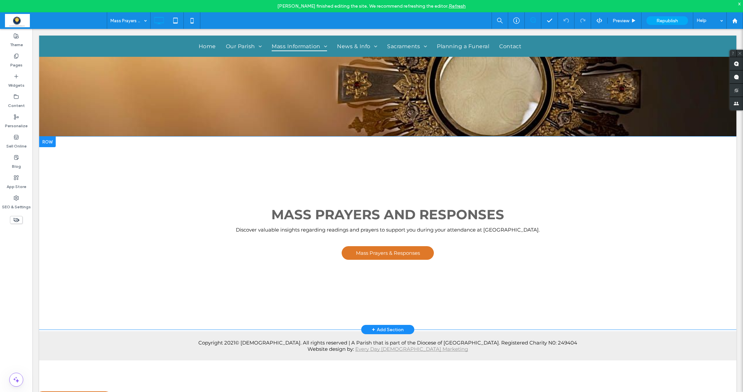
scroll to position [0, 0]
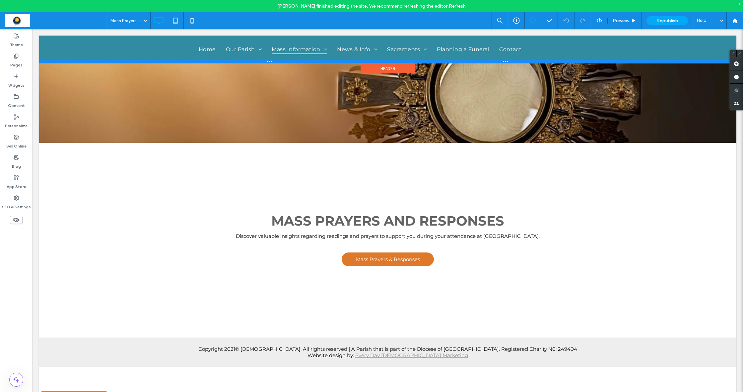
drag, startPoint x: 449, startPoint y: 55, endPoint x: 454, endPoint y: 86, distance: 31.2
click at [449, 62] on div at bounding box center [387, 61] width 697 height 3
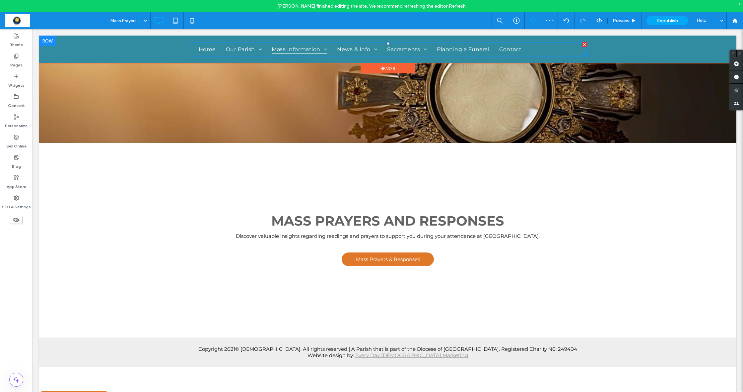
drag, startPoint x: 584, startPoint y: 44, endPoint x: 603, endPoint y: 101, distance: 59.5
click at [584, 44] on div at bounding box center [584, 44] width 5 height 5
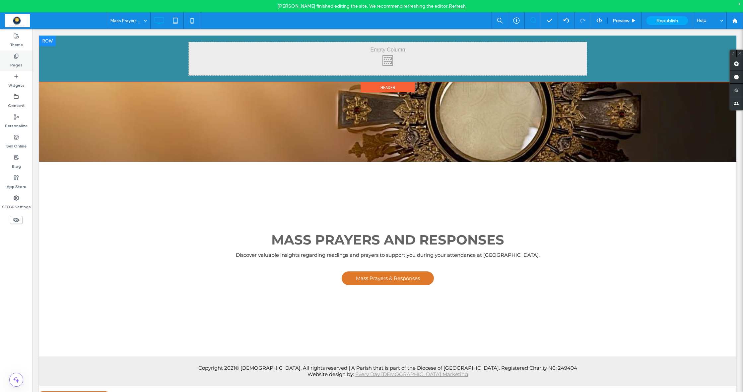
click at [13, 63] on label "Pages" at bounding box center [16, 63] width 12 height 9
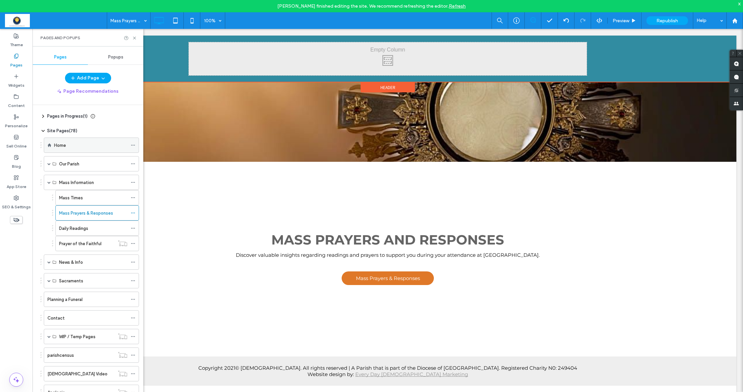
click at [62, 143] on label "Home" at bounding box center [60, 145] width 12 height 12
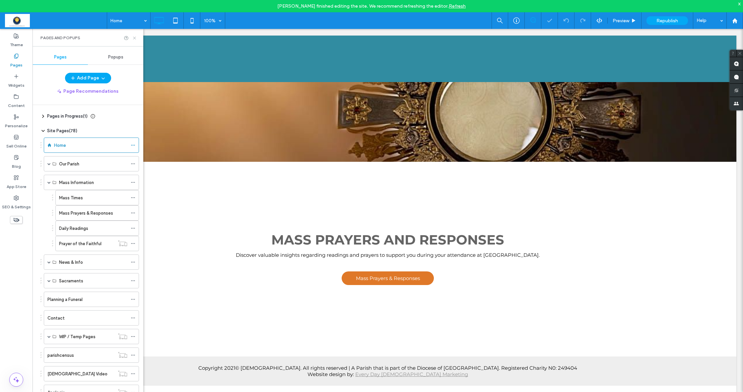
click at [135, 38] on use at bounding box center [134, 37] width 3 height 3
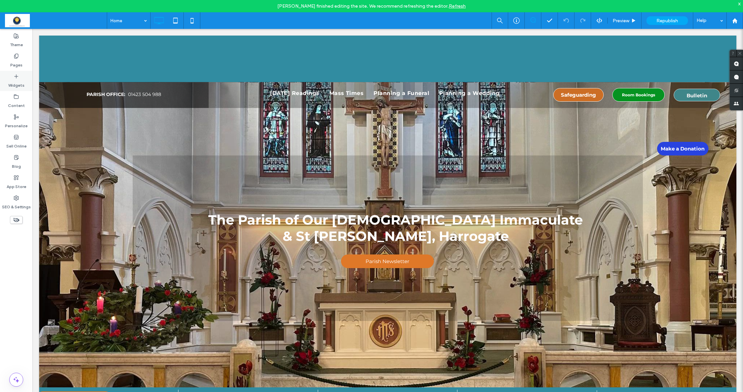
click at [18, 80] on label "Widgets" at bounding box center [16, 83] width 16 height 9
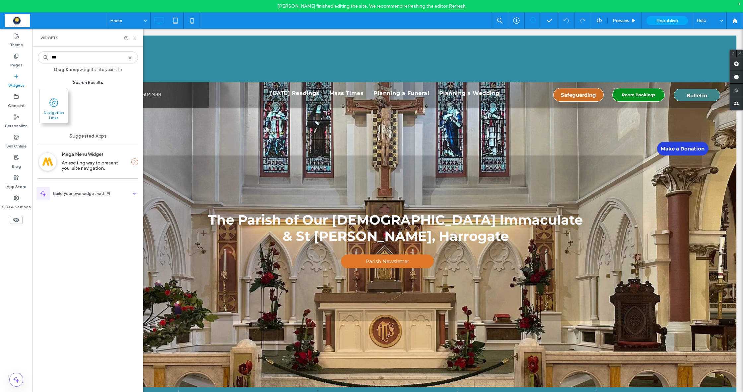
type input "***"
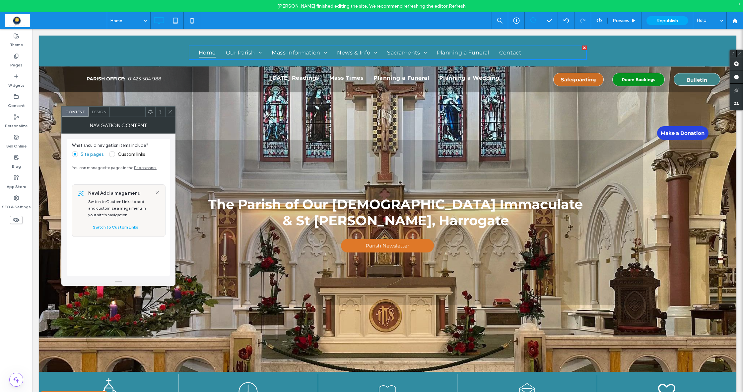
drag, startPoint x: 169, startPoint y: 111, endPoint x: 174, endPoint y: 109, distance: 5.2
click at [169, 111] on icon at bounding box center [170, 111] width 5 height 5
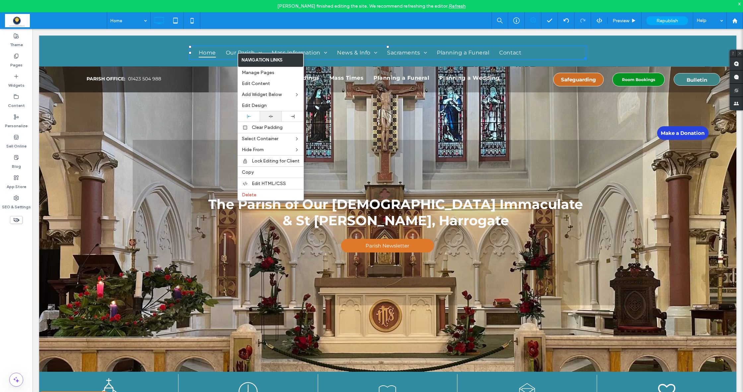
click at [272, 116] on icon at bounding box center [271, 116] width 4 height 4
click at [636, 23] on icon at bounding box center [633, 20] width 5 height 5
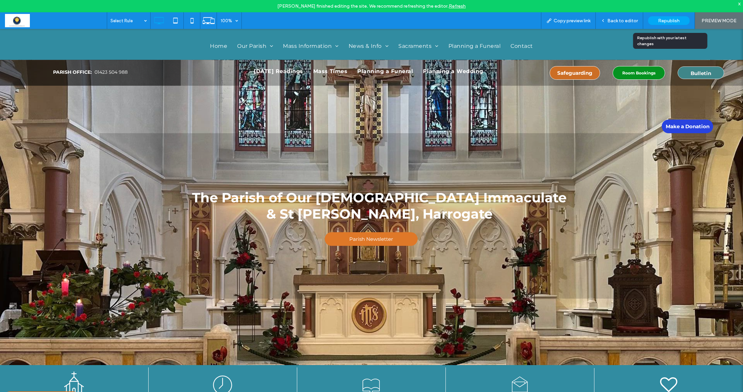
click at [666, 19] on span "Republish" at bounding box center [669, 21] width 22 height 6
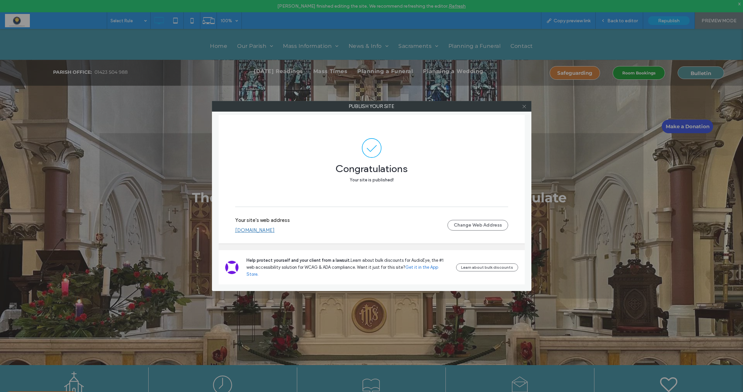
click at [523, 108] on icon at bounding box center [524, 106] width 5 height 5
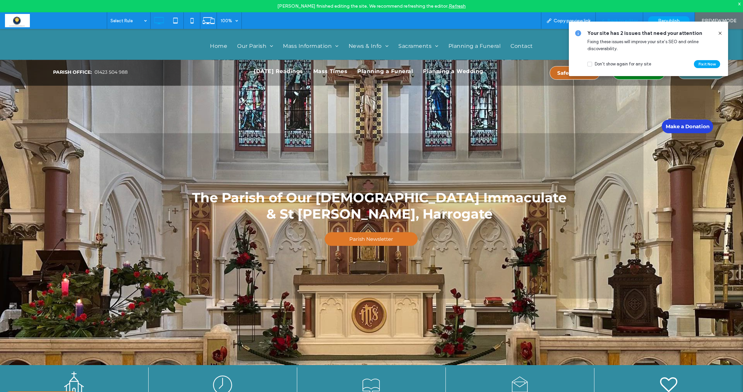
click at [628, 18] on span "Back to editor" at bounding box center [622, 21] width 31 height 6
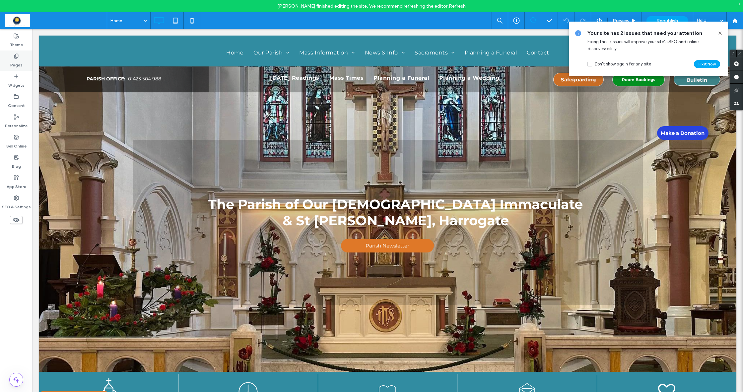
click at [19, 61] on label "Pages" at bounding box center [16, 63] width 12 height 9
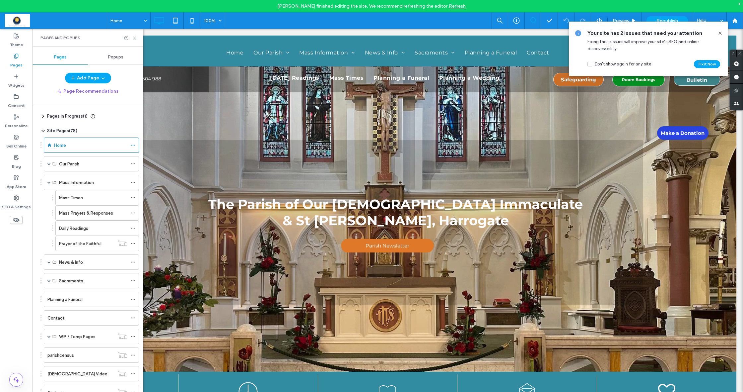
click at [59, 146] on label "Home" at bounding box center [60, 145] width 12 height 12
click at [134, 38] on use at bounding box center [134, 37] width 3 height 3
